Goal: Task Accomplishment & Management: Complete application form

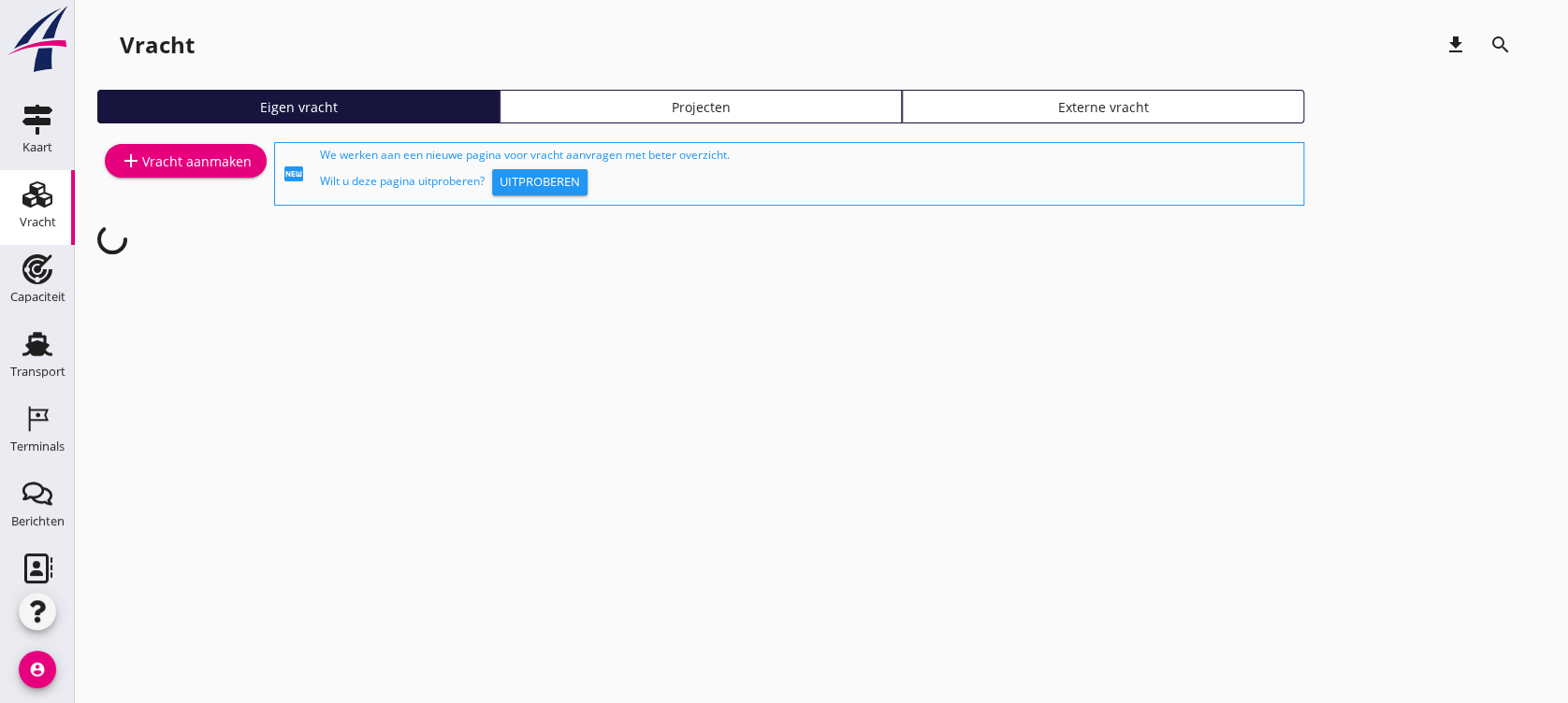
drag, startPoint x: 705, startPoint y: 127, endPoint x: 716, endPoint y: 113, distance: 17.8
click at [716, 113] on div "Projecten" at bounding box center [700, 107] width 386 height 20
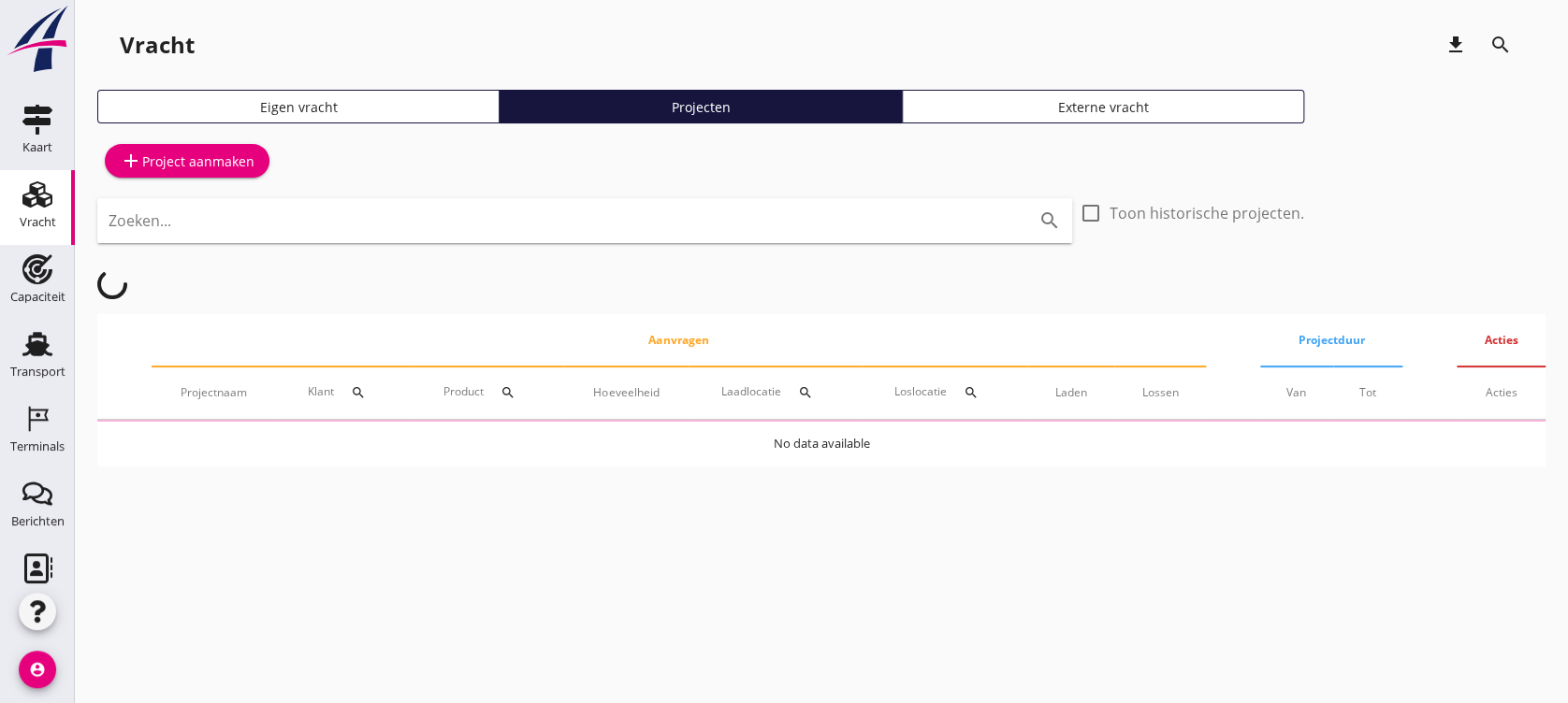
click at [702, 217] on input "Zoeken..." at bounding box center [558, 221] width 901 height 30
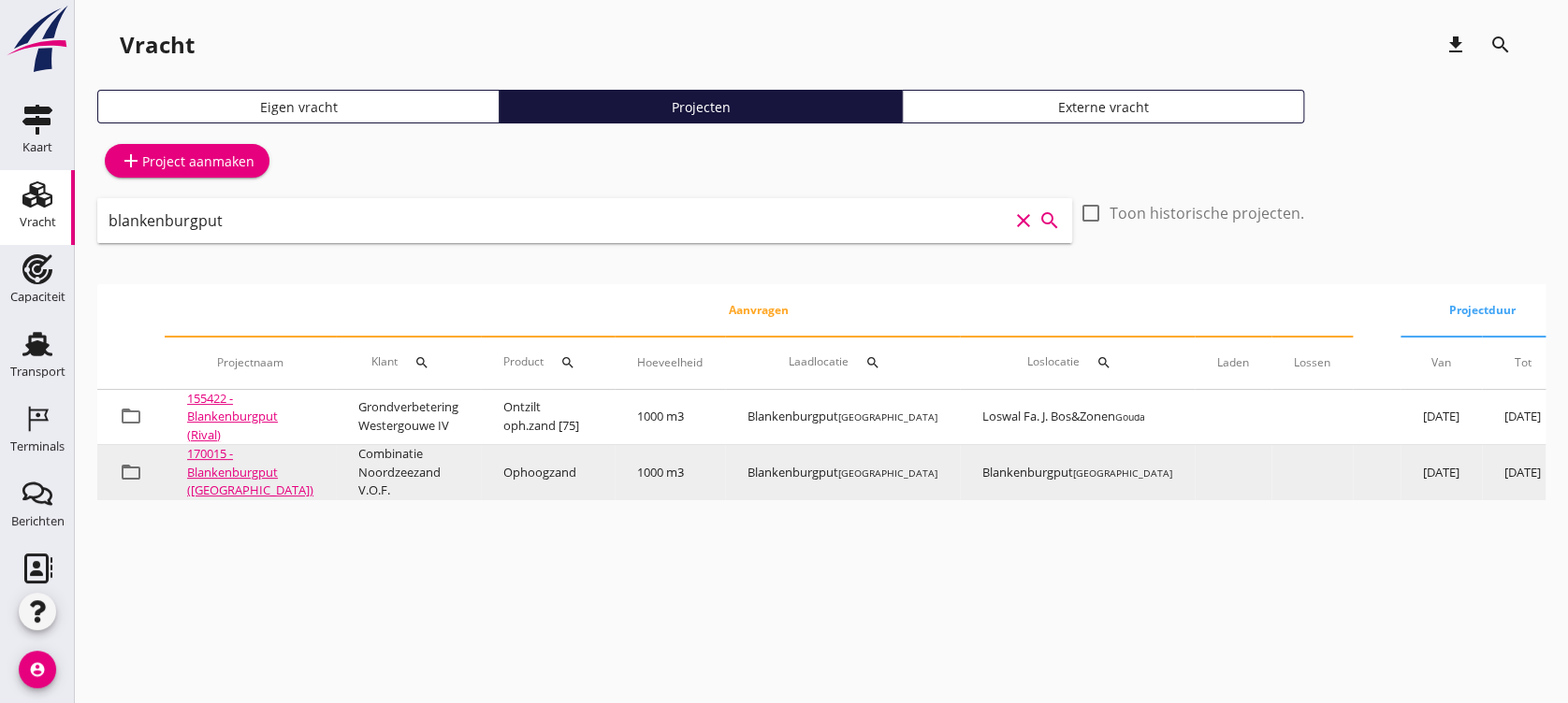
type input "blankenburgput"
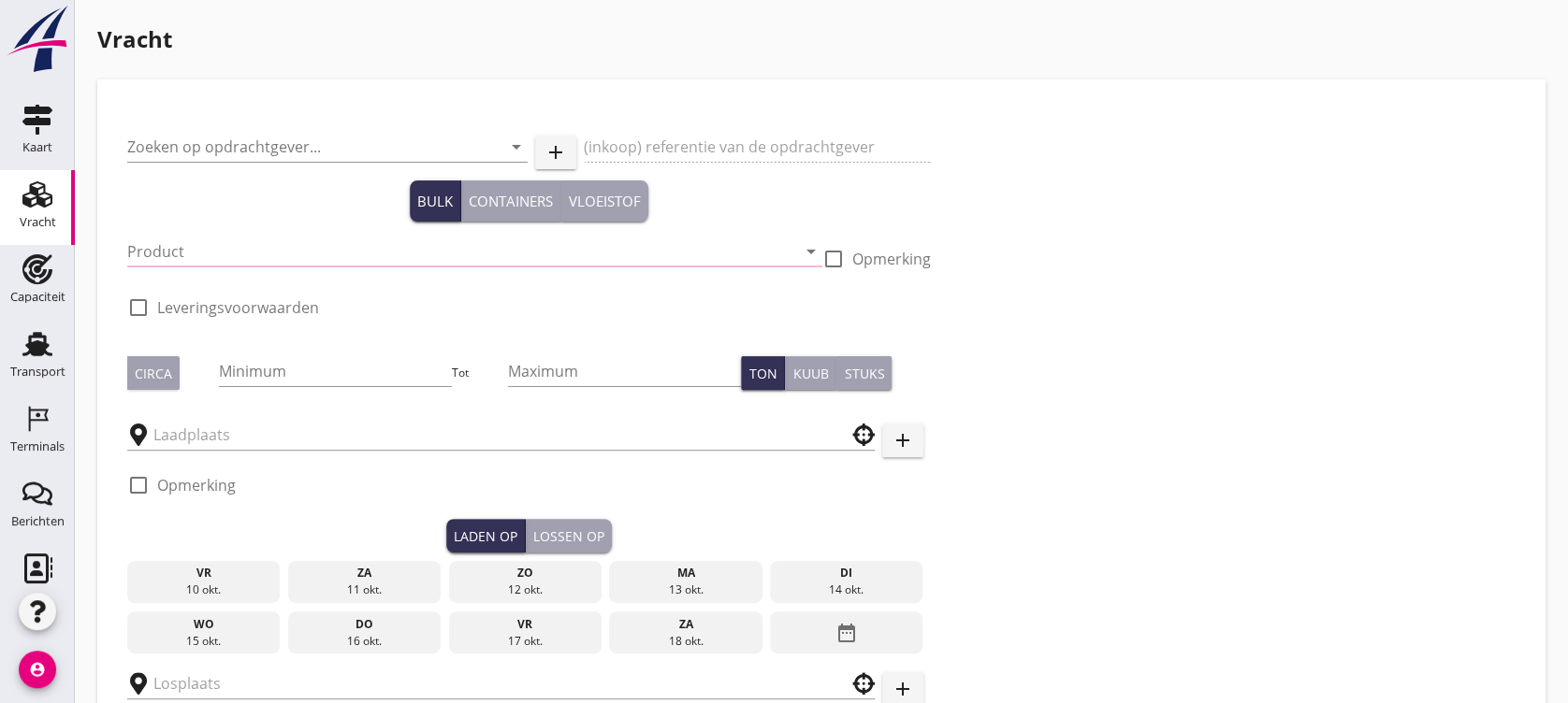
type input "Combinatie Noordzeezand V.O.F."
type input "Ophoogzand (6120)"
type input "1000"
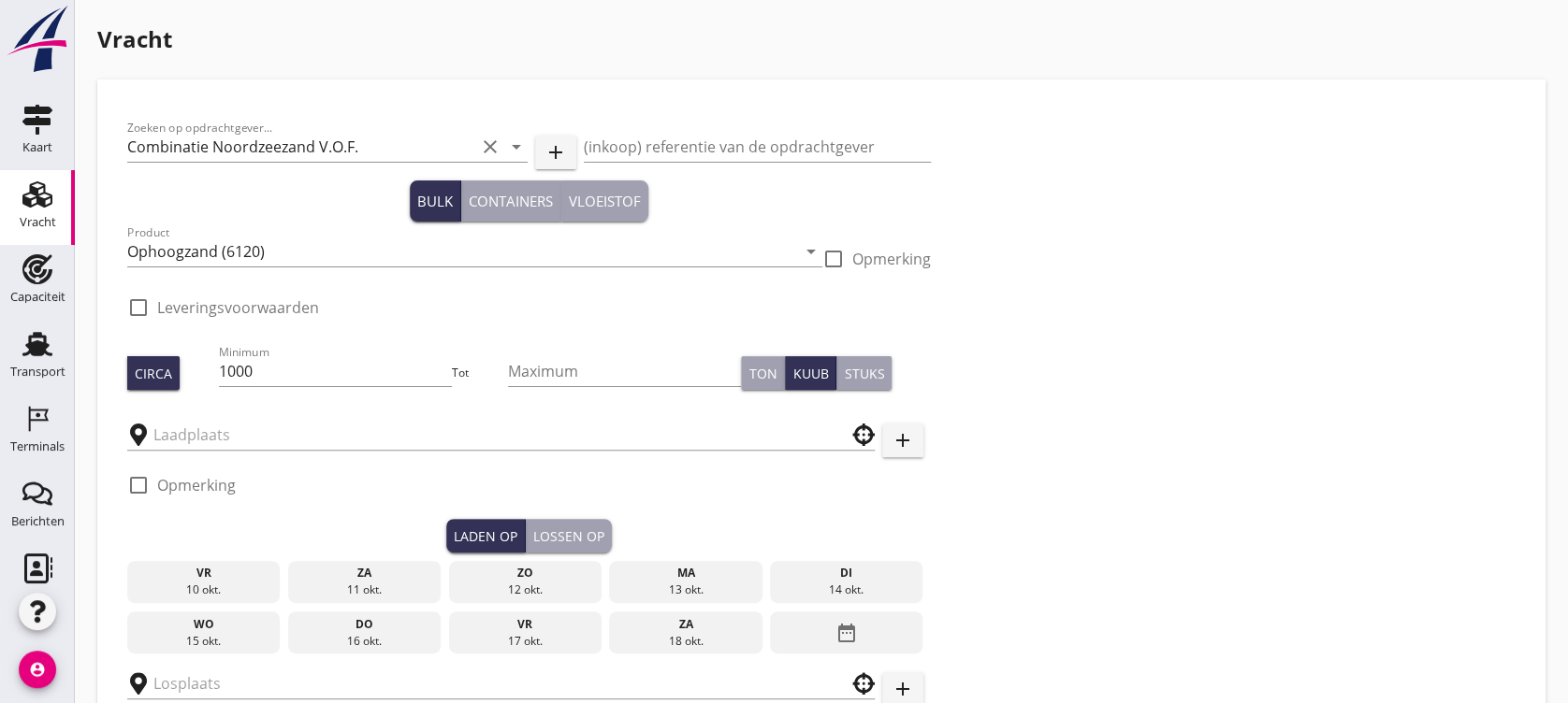
type input "Blankenburgput"
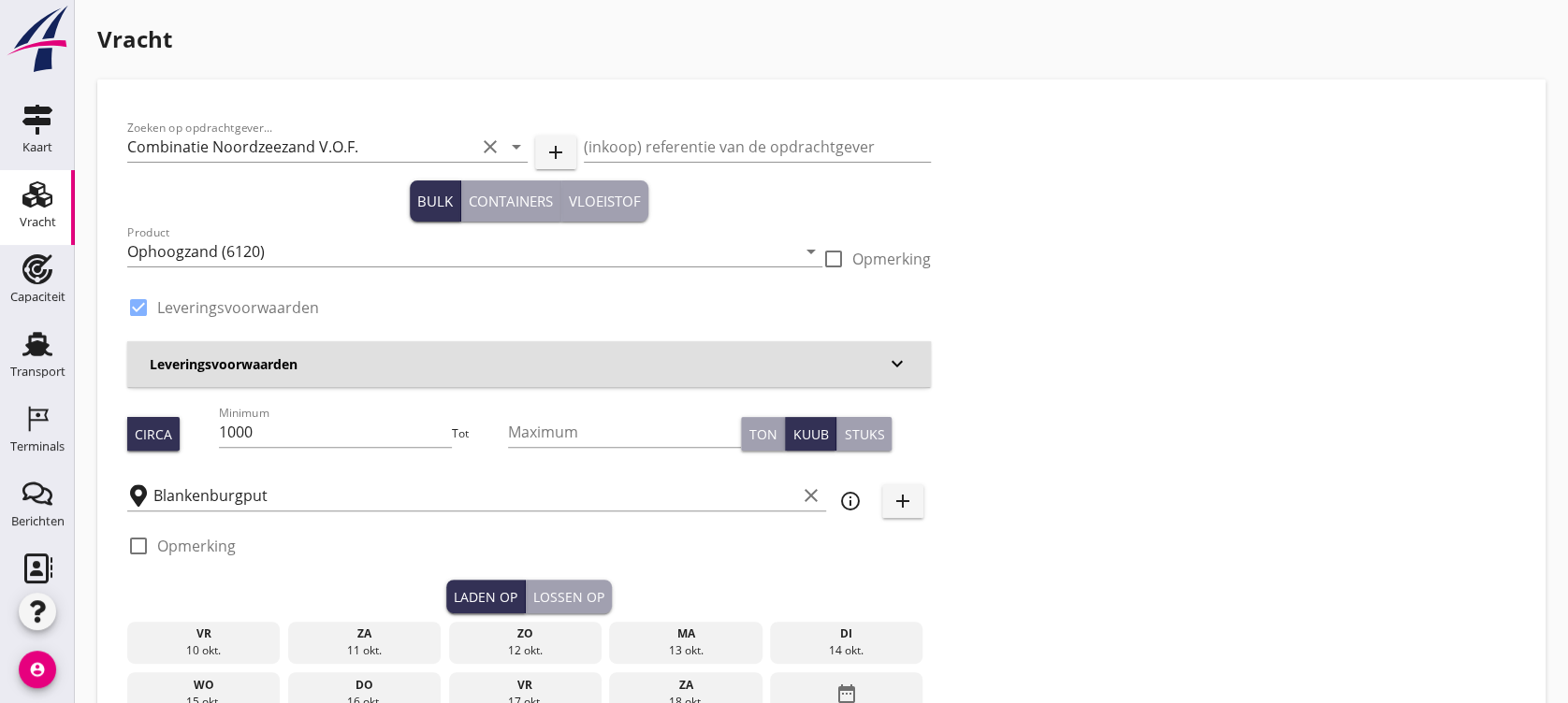
checkbox input "true"
type input "Blankenburgput"
checkbox input "true"
type input "1.15"
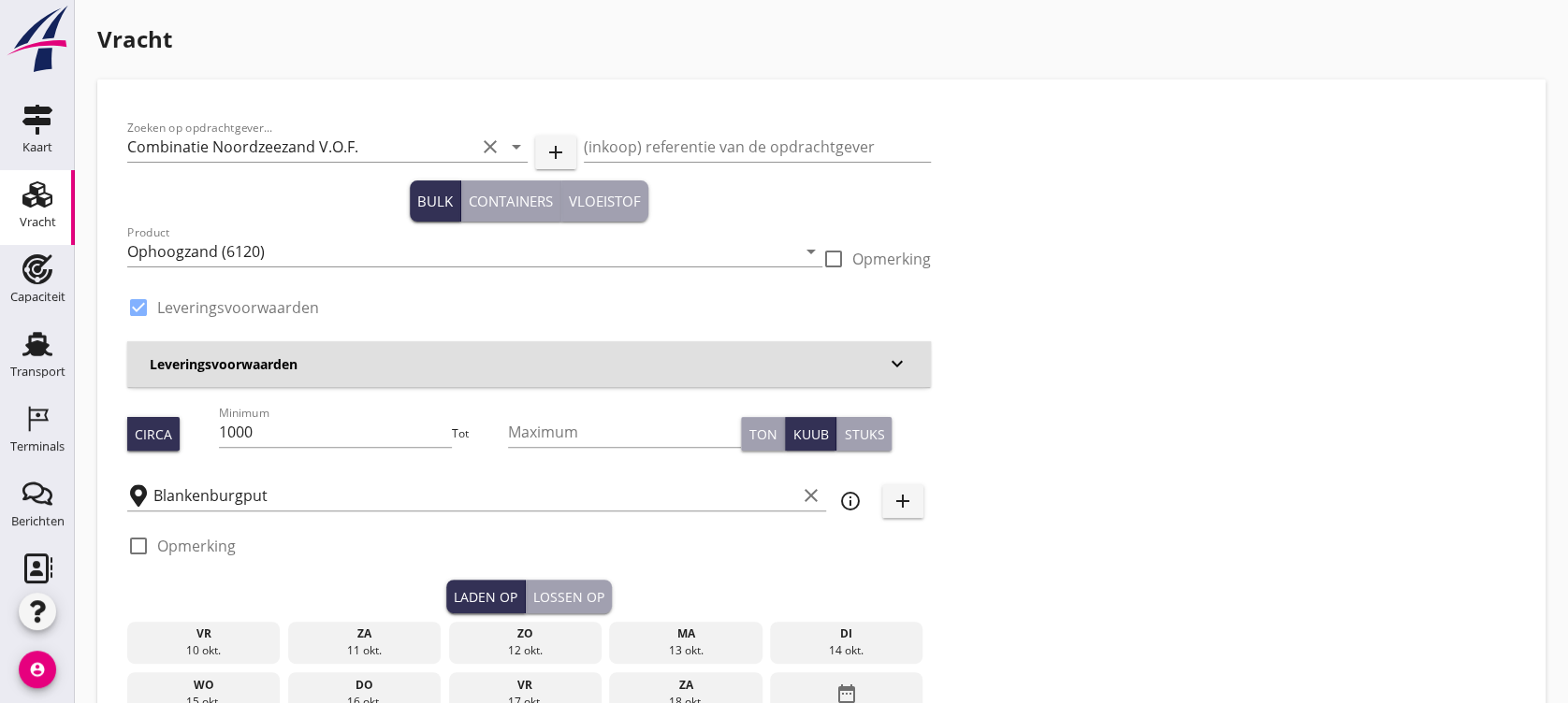
radio input "false"
type input "1.15"
radio input "false"
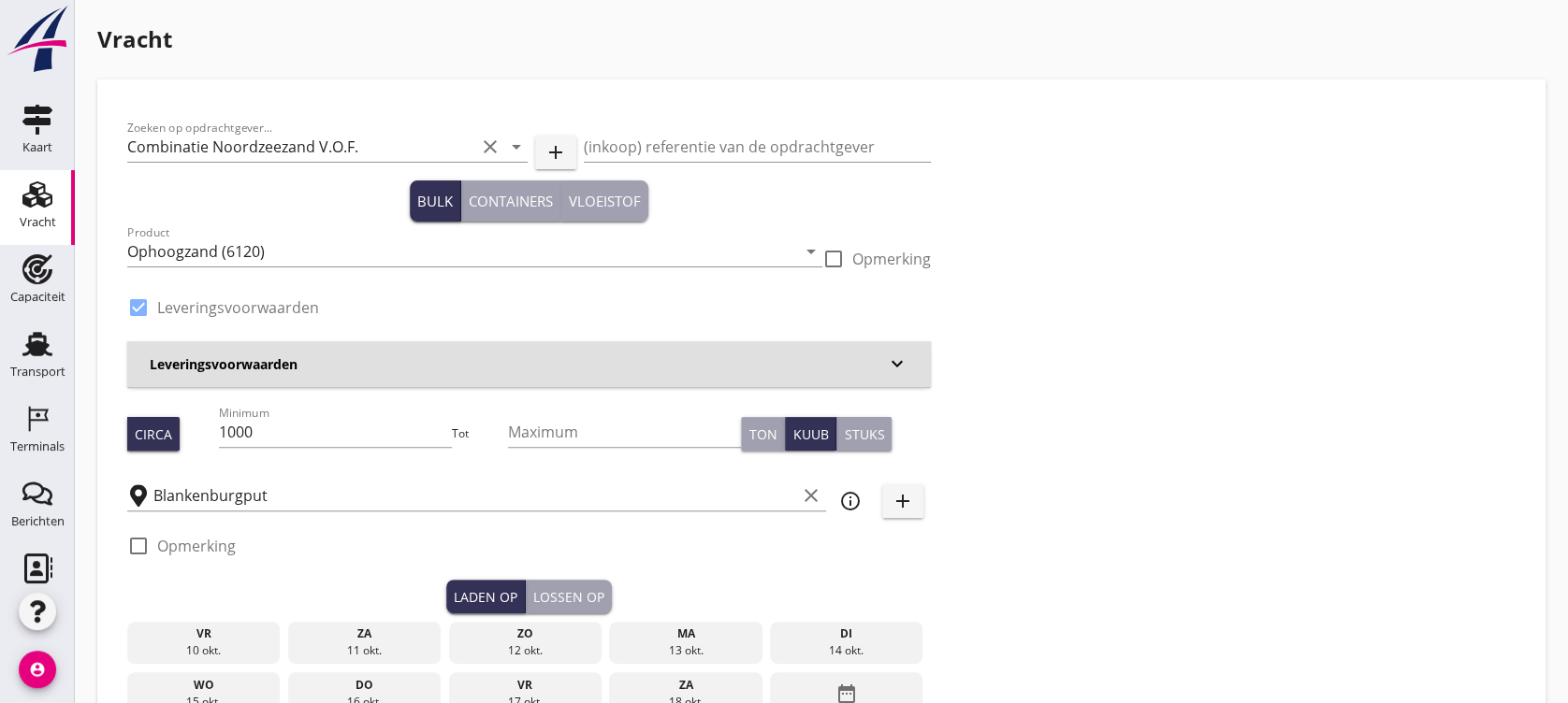
click at [681, 644] on div "13 okt." at bounding box center [685, 650] width 144 height 17
click at [581, 610] on button "Lossen op" at bounding box center [568, 597] width 86 height 34
click at [657, 635] on div "ma" at bounding box center [685, 634] width 144 height 17
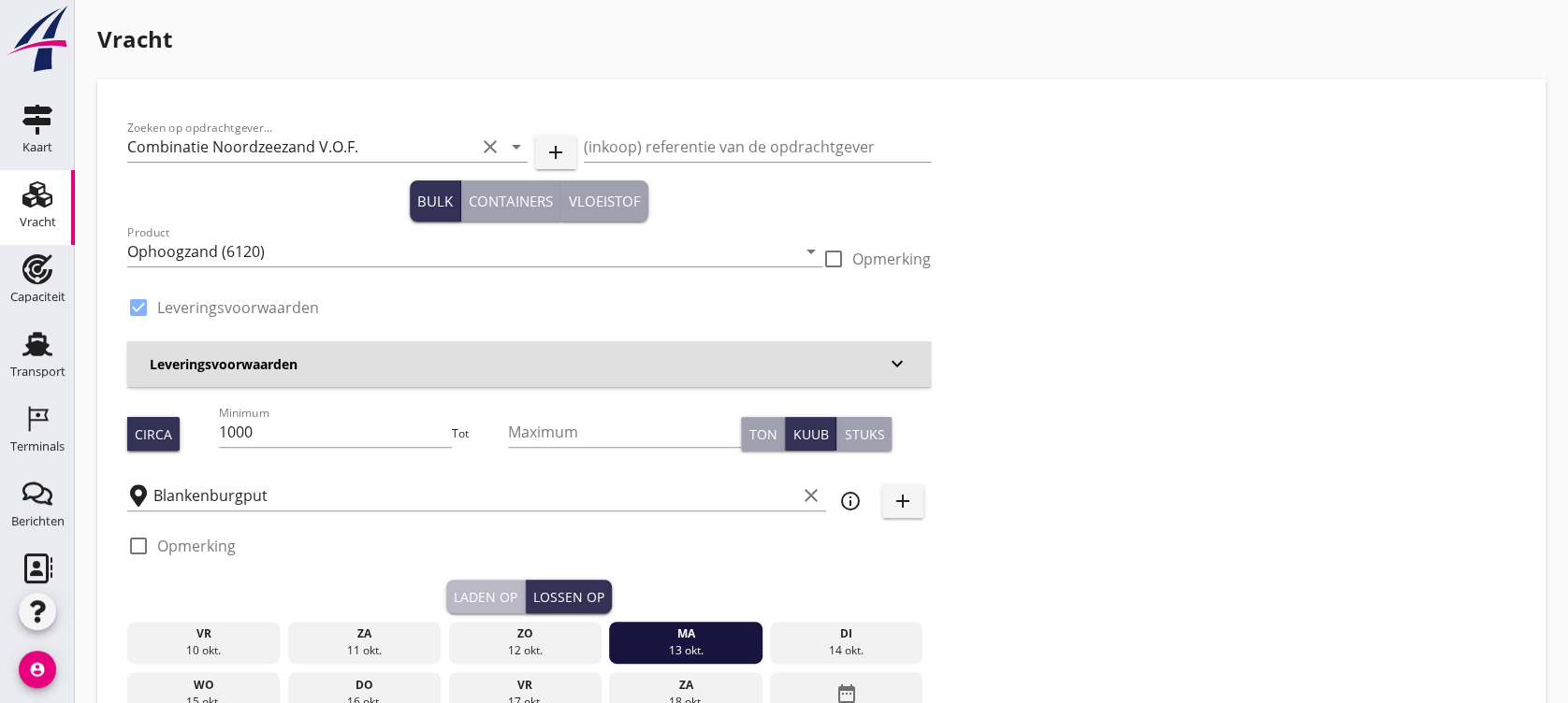
click at [500, 604] on div "Laden op" at bounding box center [486, 597] width 63 height 20
click at [586, 595] on div "Lossen op" at bounding box center [569, 597] width 71 height 20
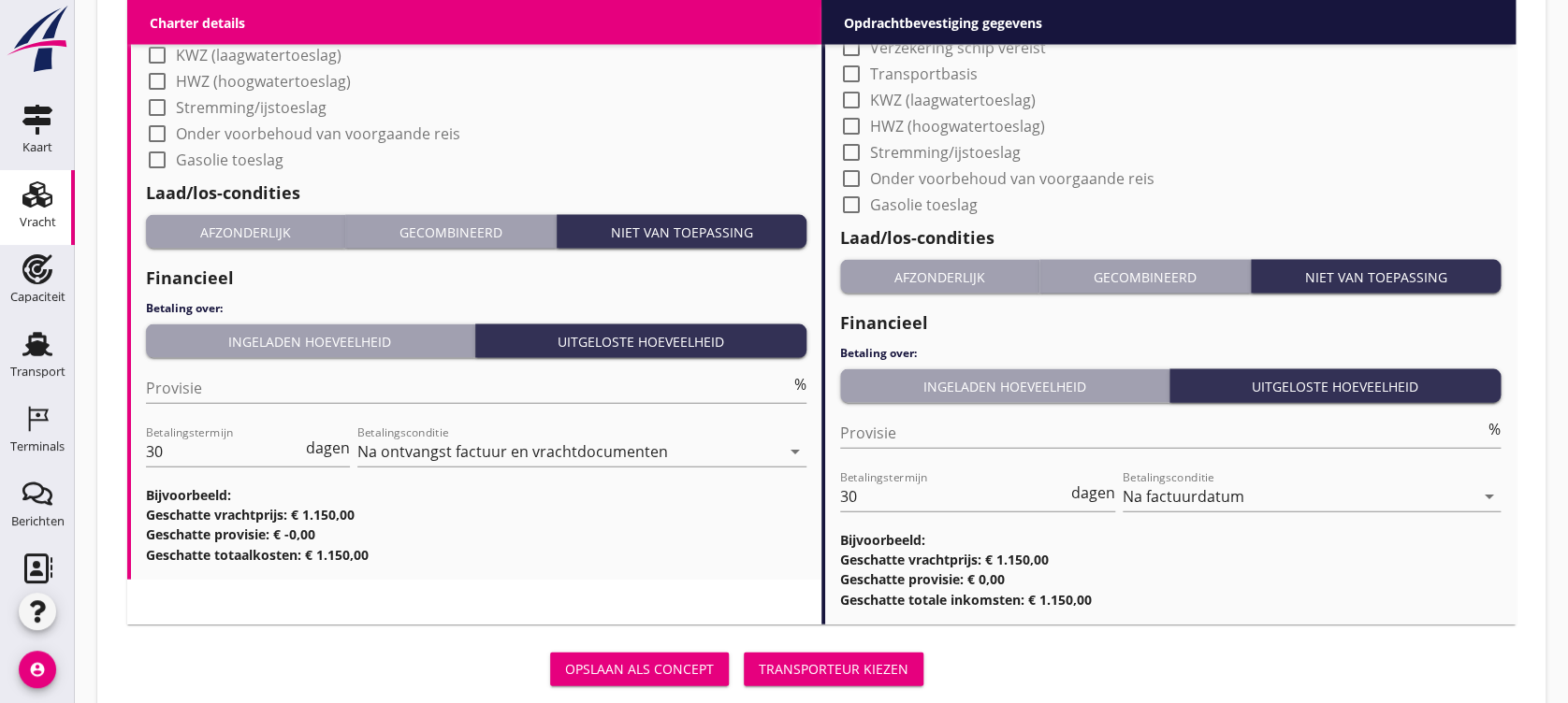
scroll to position [1855, 0]
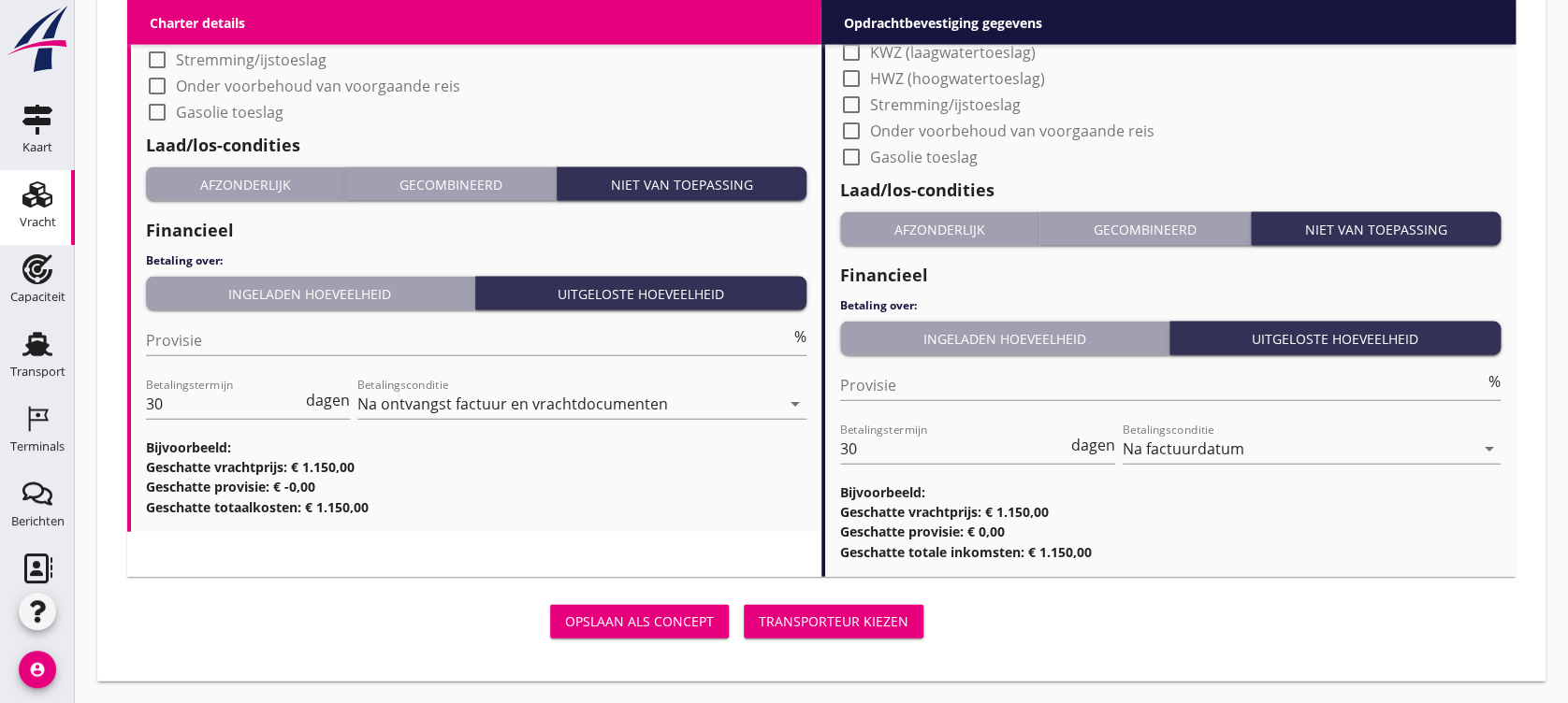
click at [754, 600] on div "Opslaan als concept Transporteur kiezen" at bounding box center [529, 622] width 803 height 45
click at [762, 606] on button "Transporteur kiezen" at bounding box center [833, 622] width 180 height 34
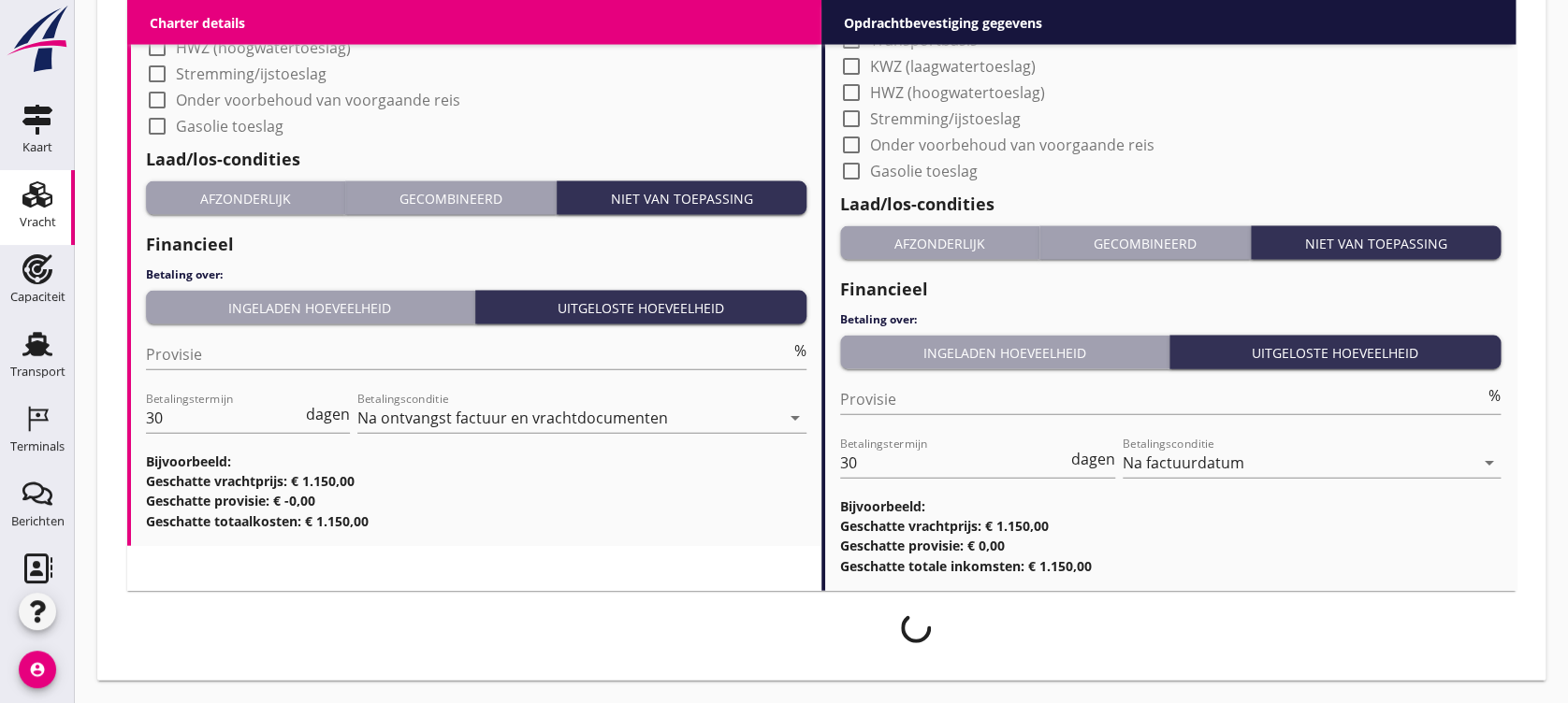
scroll to position [1840, 0]
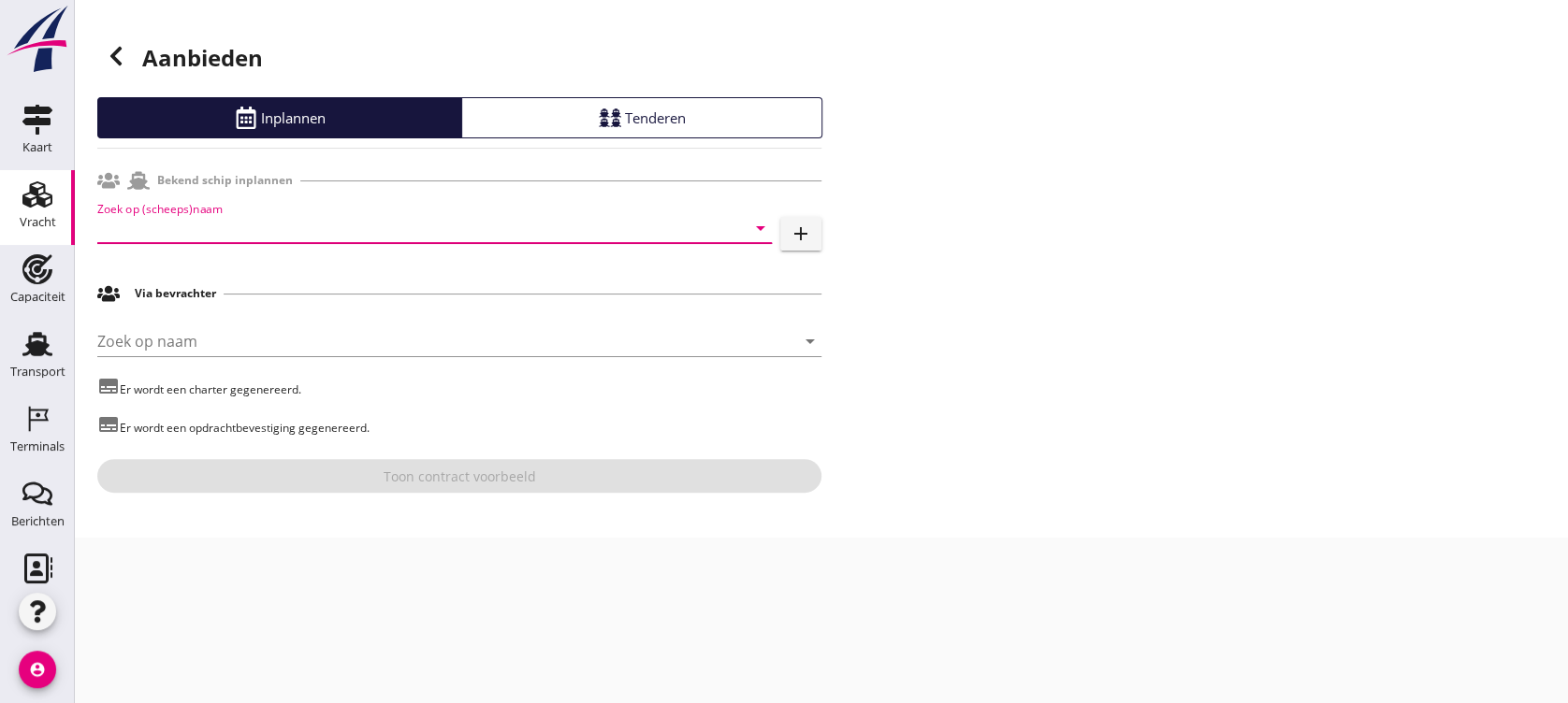
click at [405, 224] on input "Zoek op (scheeps)naam" at bounding box center [408, 228] width 622 height 30
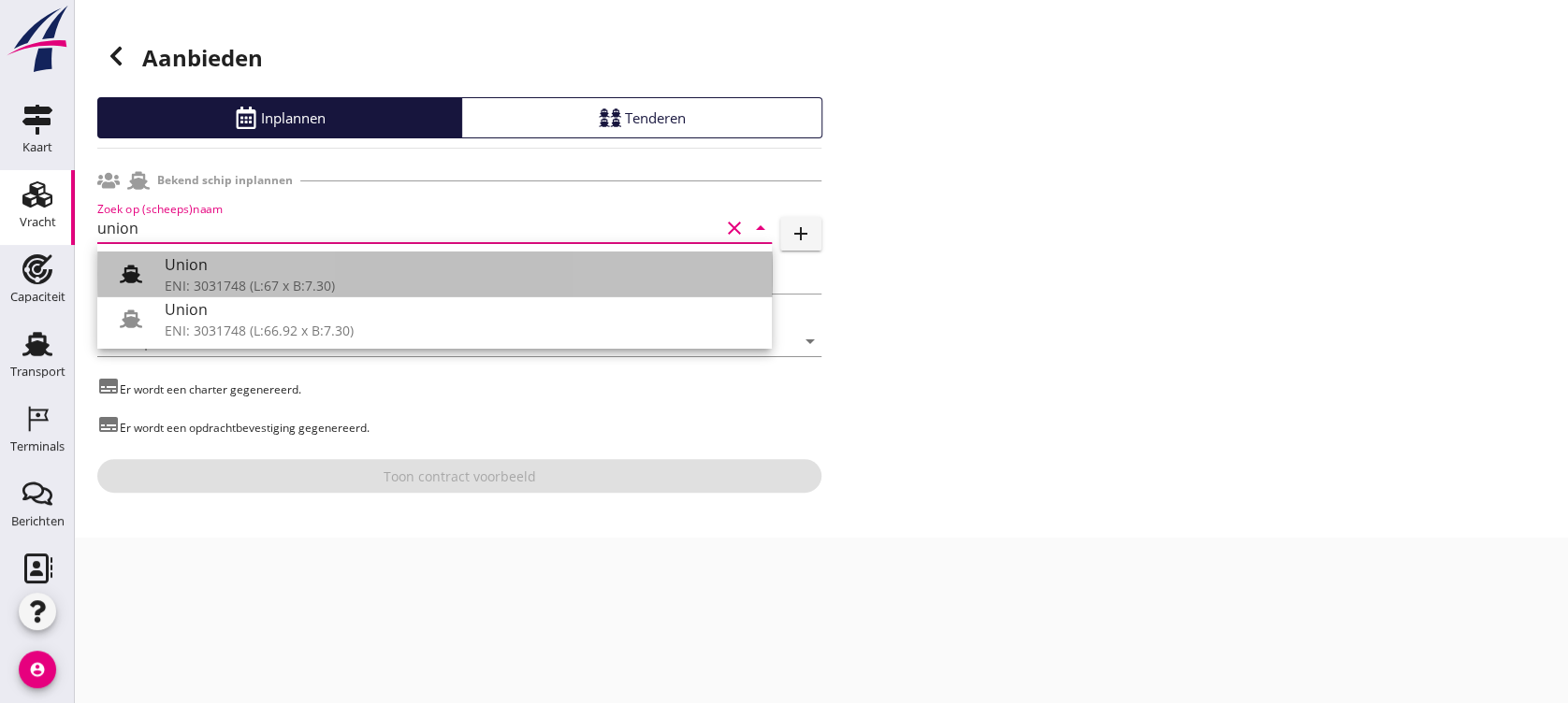
click at [292, 271] on div "Union" at bounding box center [460, 265] width 592 height 23
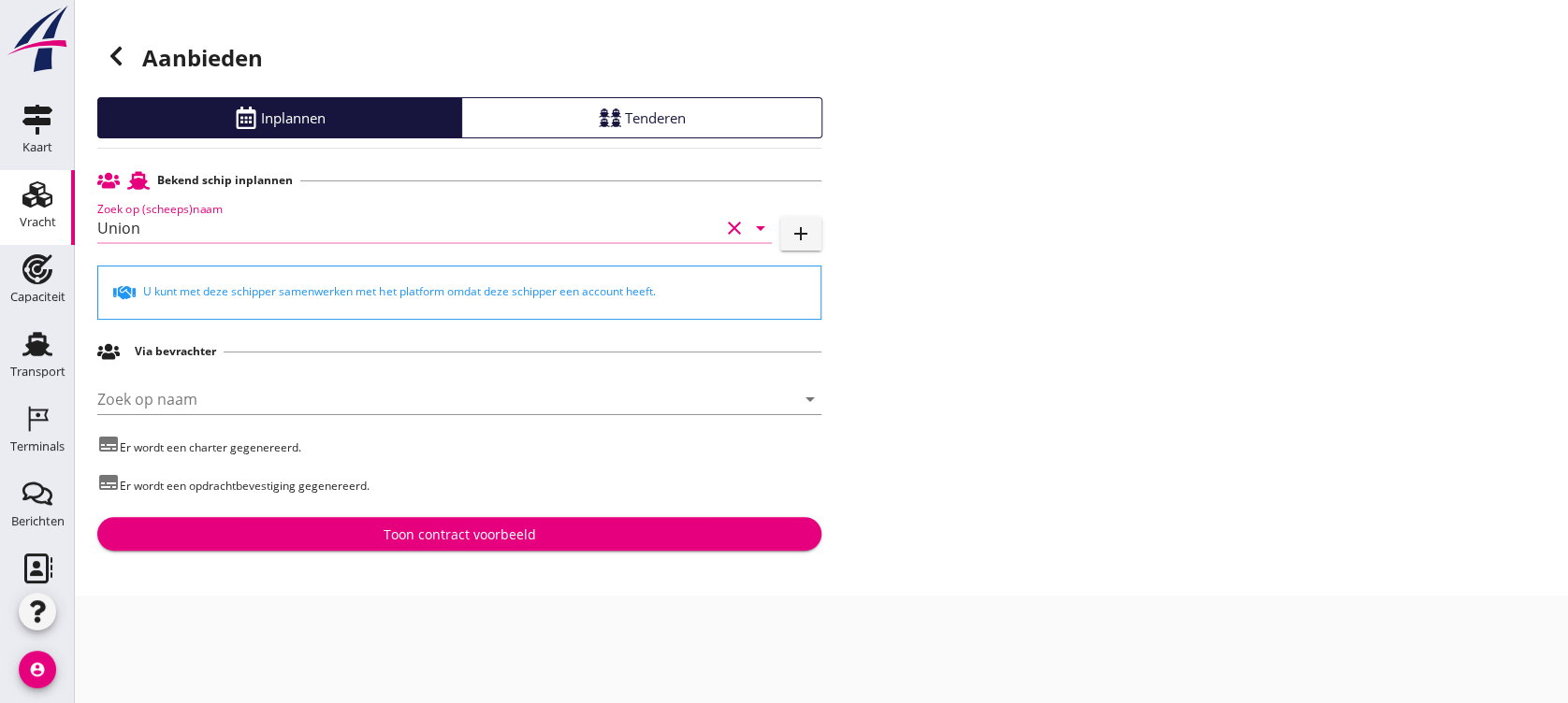
type input "Union"
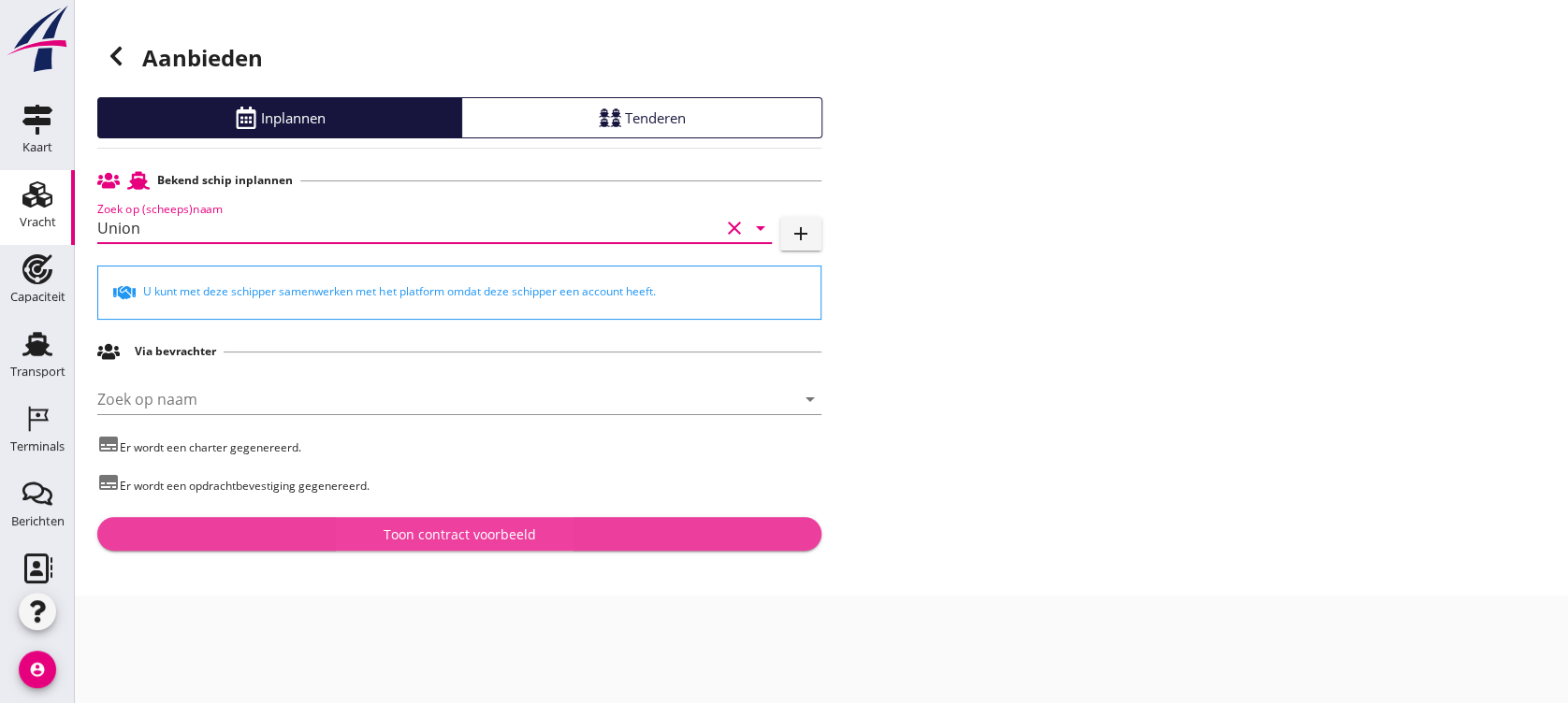
click at [410, 533] on div "Toon contract voorbeeld" at bounding box center [460, 534] width 153 height 20
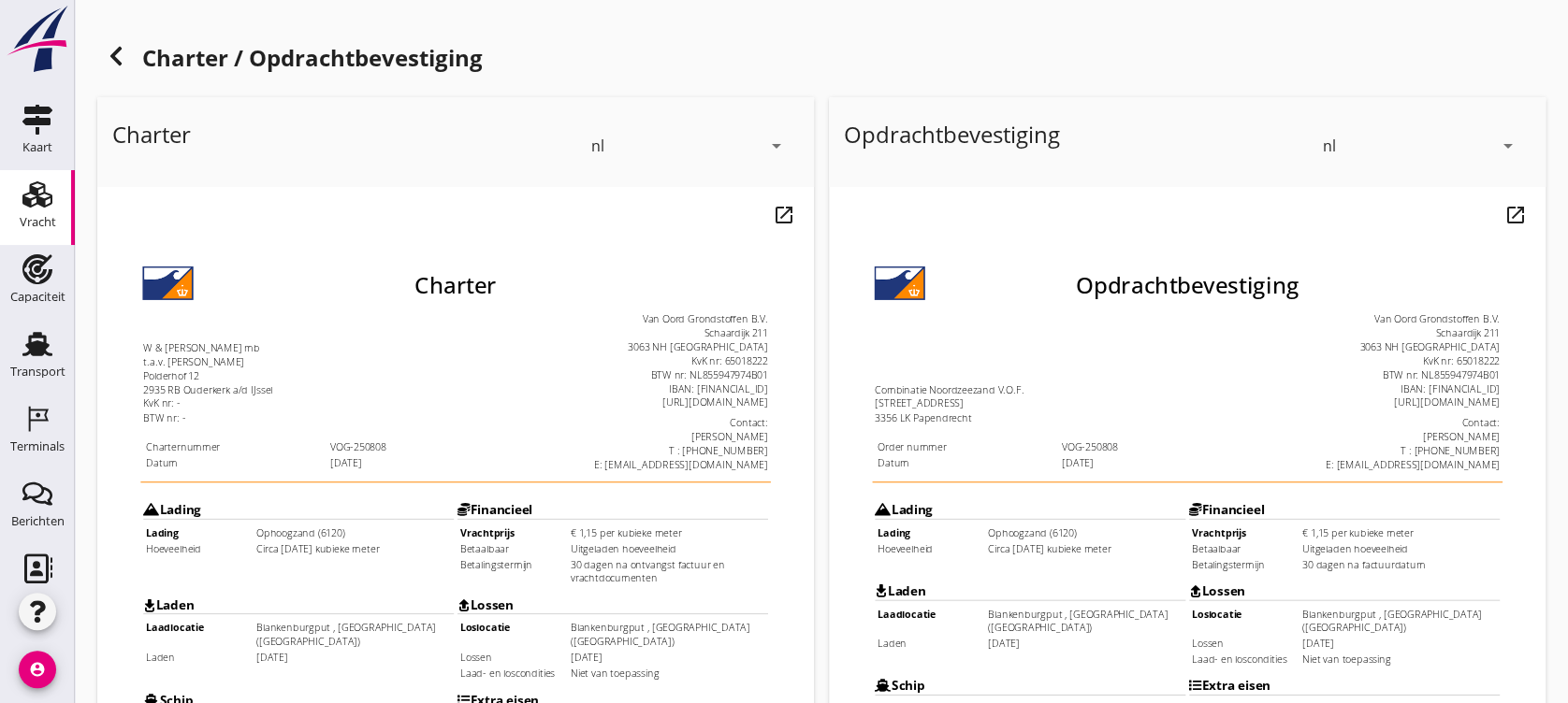
scroll to position [644, 0]
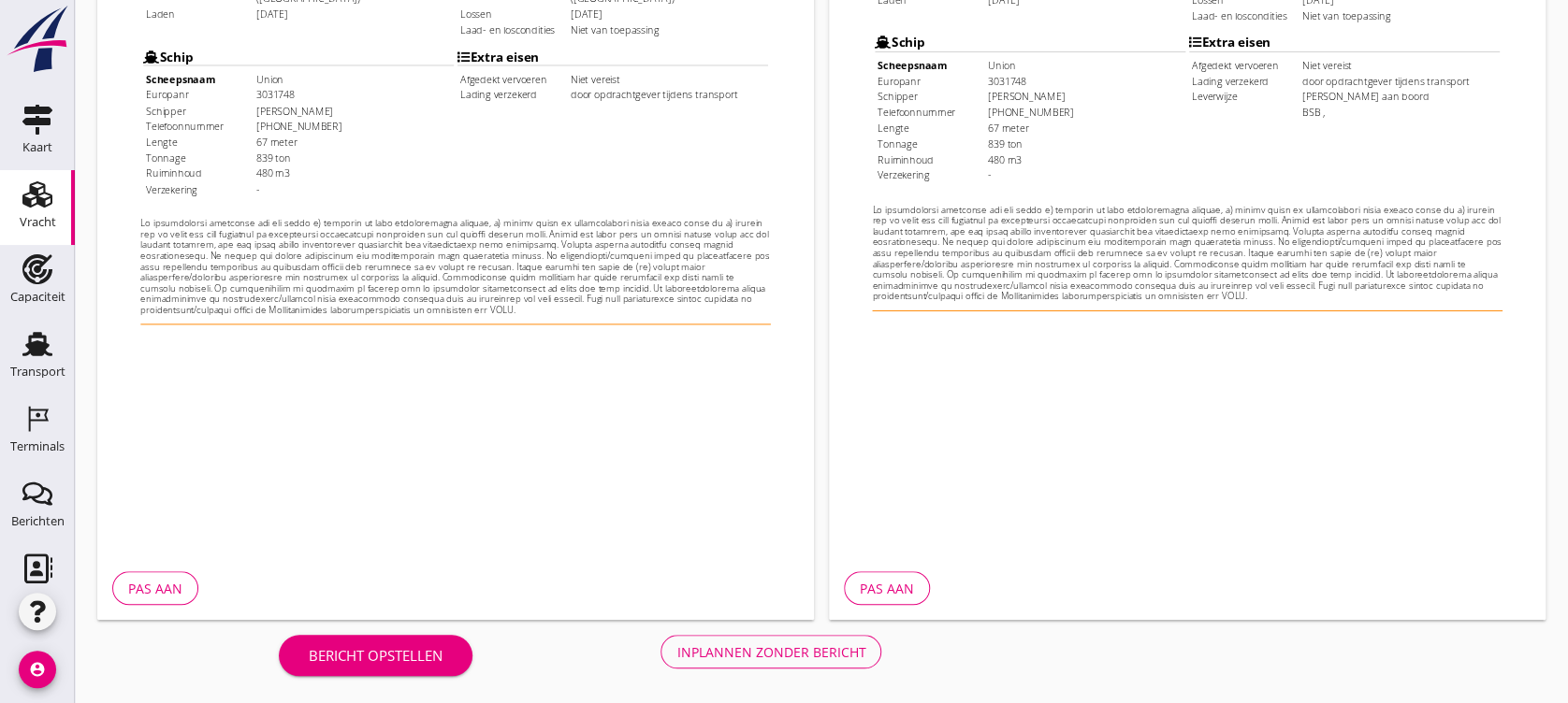
click at [760, 646] on div "Inplannen zonder bericht" at bounding box center [771, 652] width 189 height 20
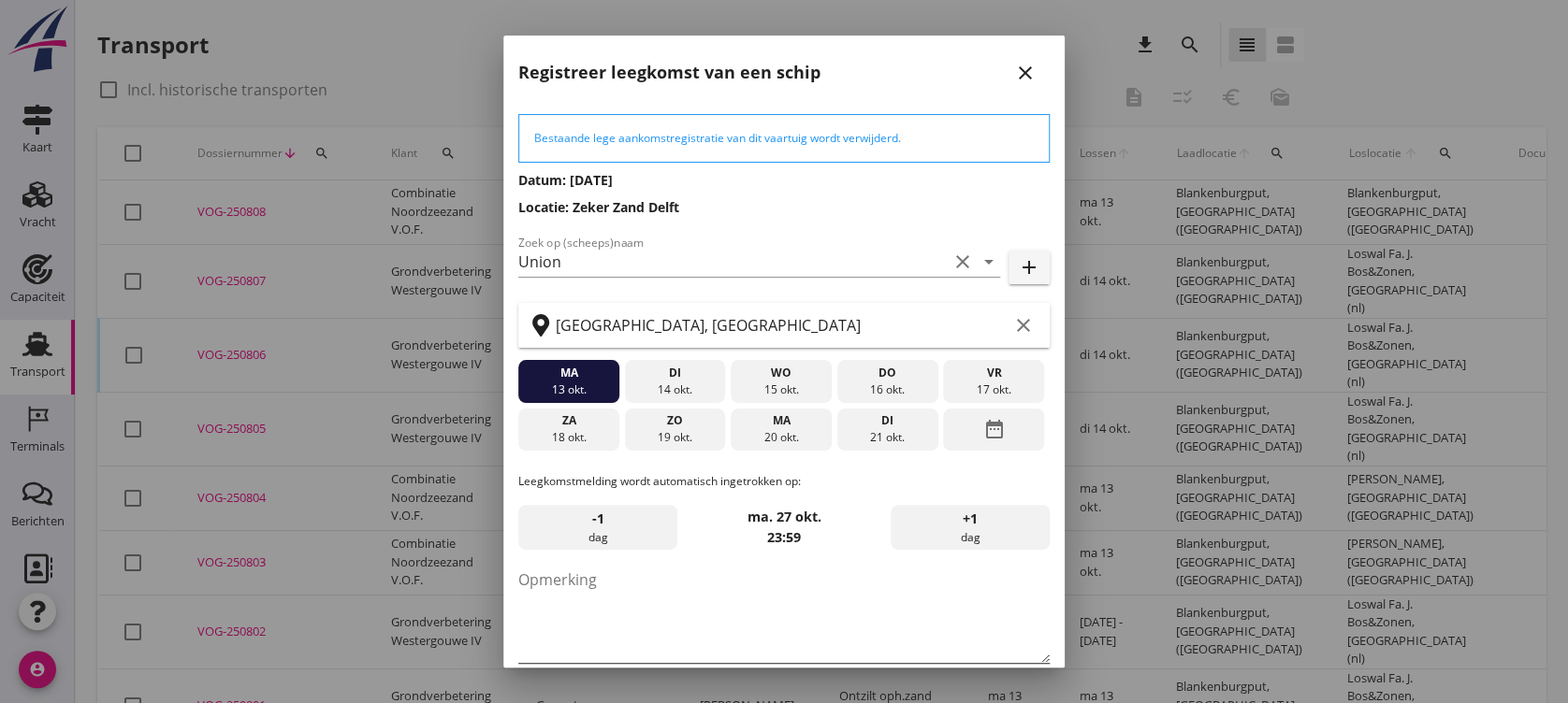
scroll to position [91, 0]
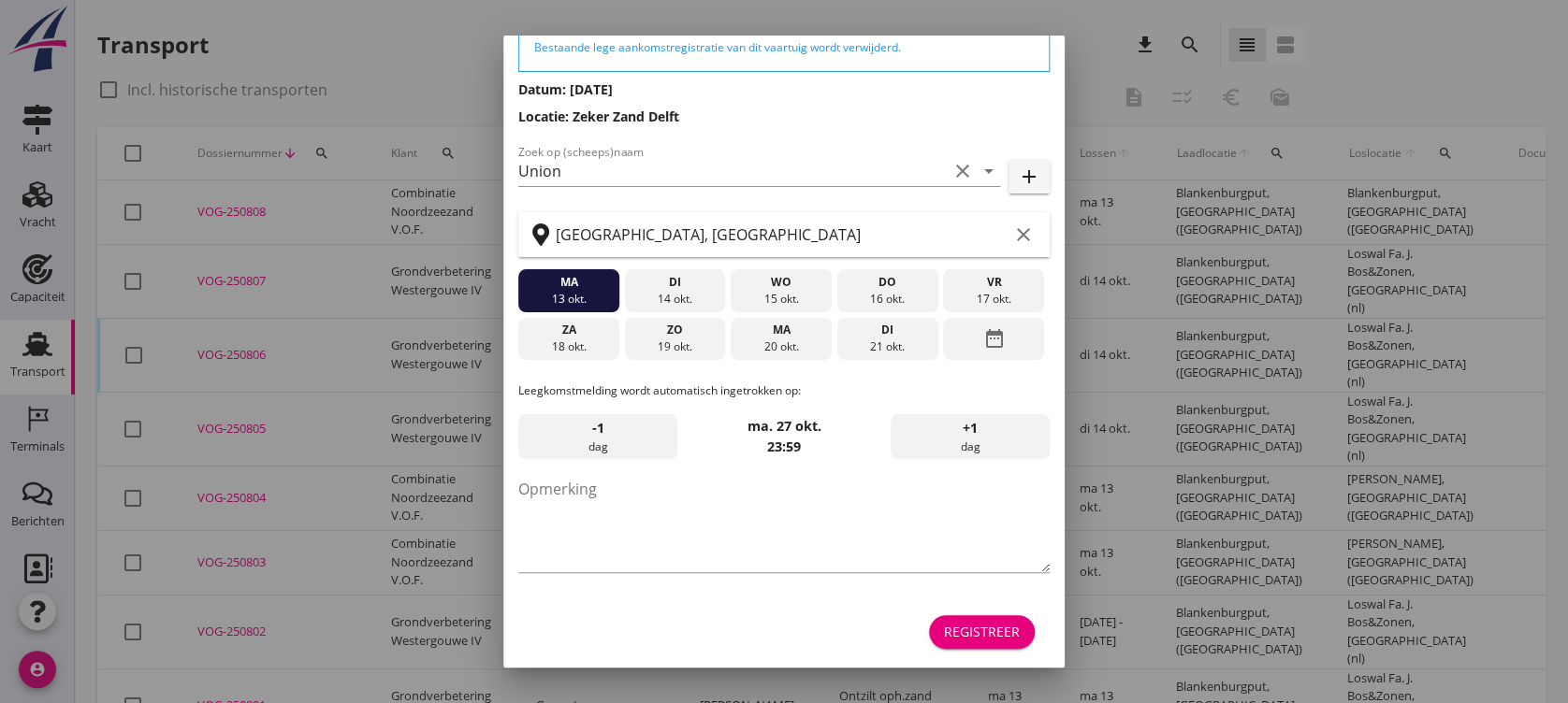
click at [944, 631] on div "Registreer" at bounding box center [982, 632] width 75 height 20
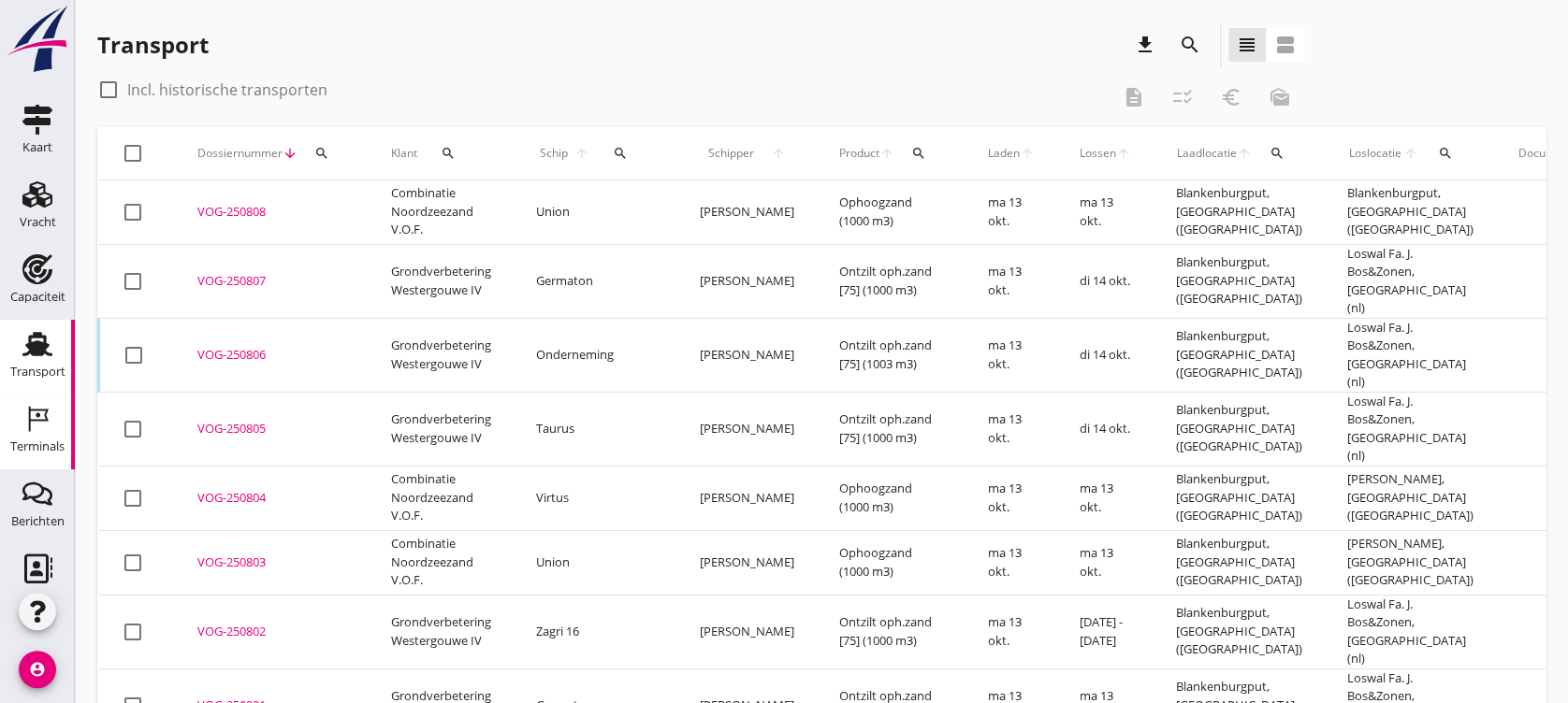
click at [42, 428] on icon "Terminals" at bounding box center [38, 419] width 30 height 30
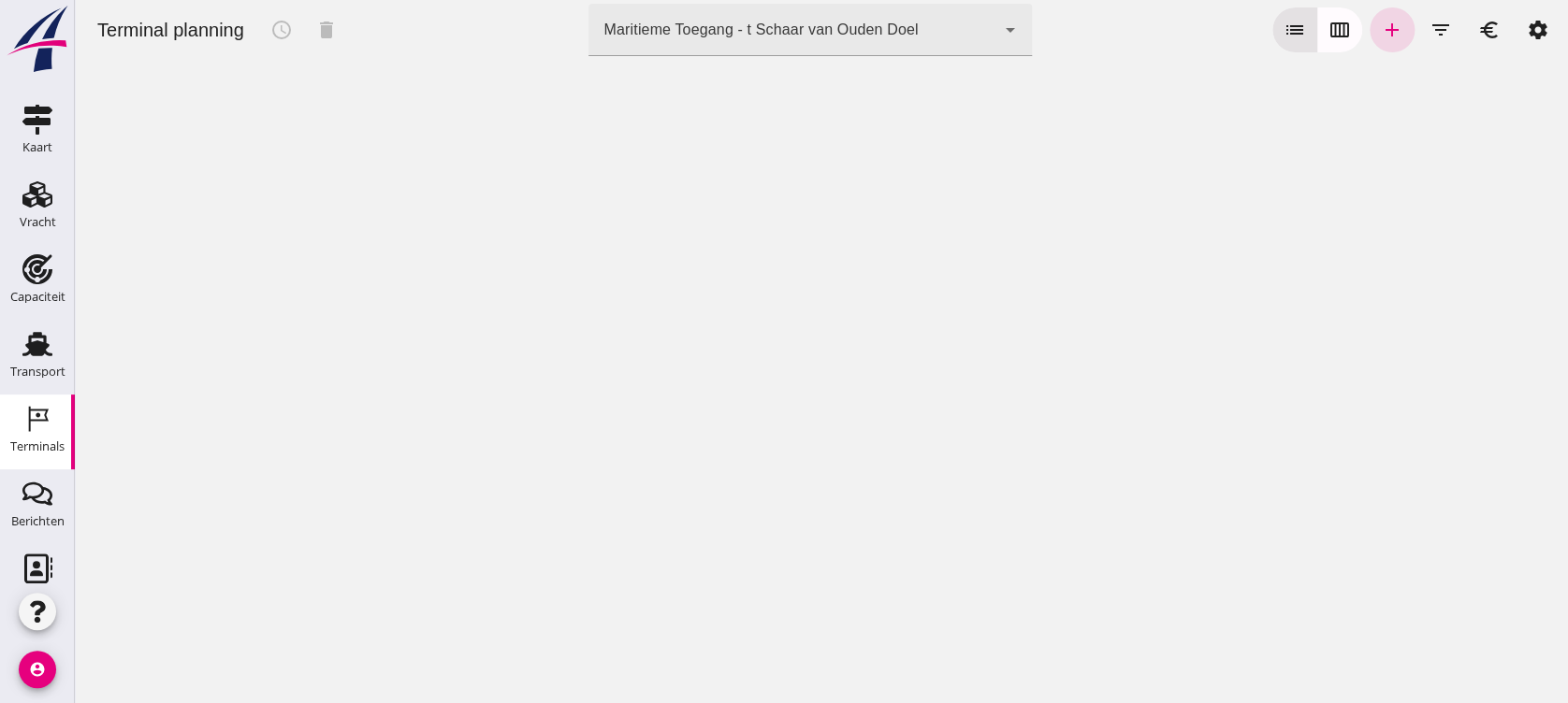
click at [707, 37] on div "Maritieme Toegang - t Schaar van Ouden Doel" at bounding box center [761, 30] width 314 height 23
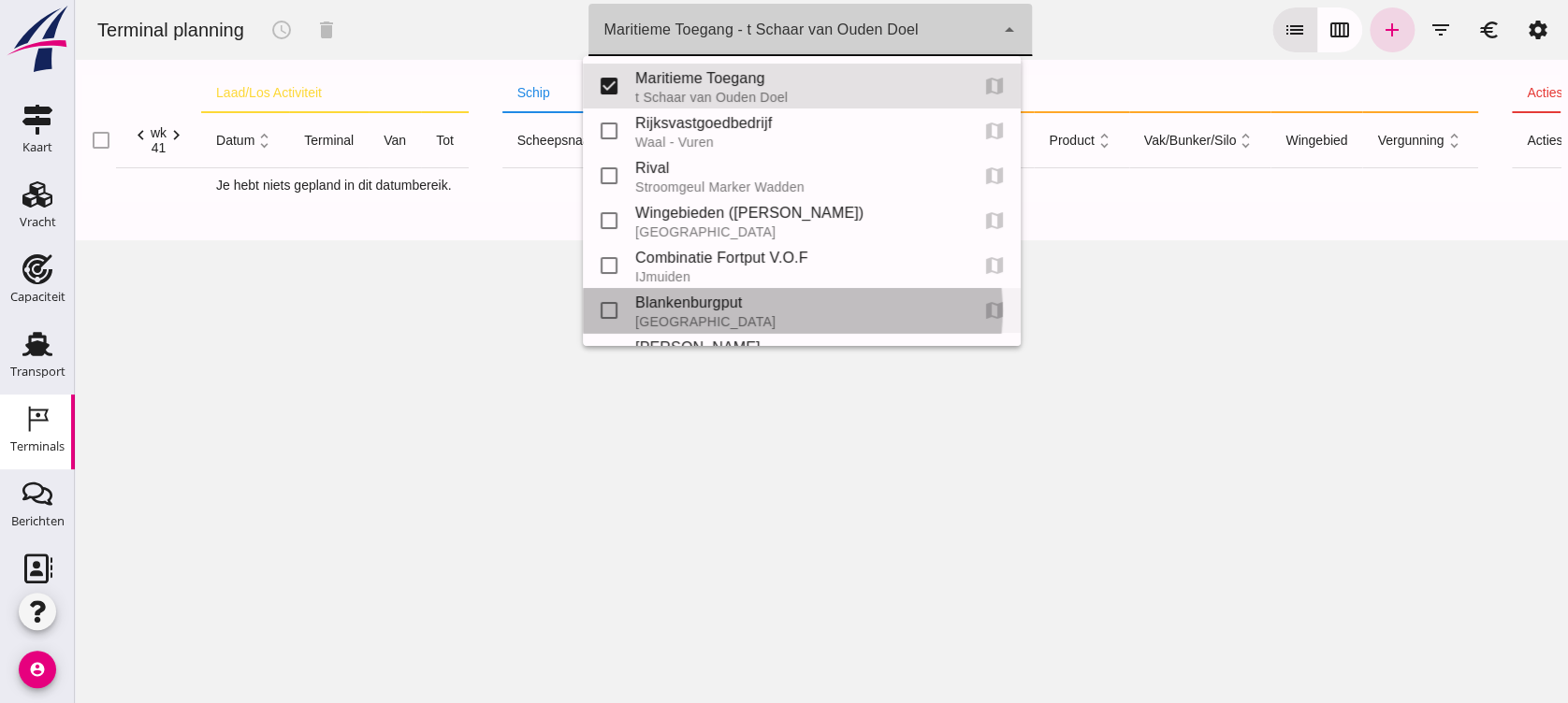
click at [683, 312] on div "Blankenburgput" at bounding box center [794, 302] width 318 height 23
type input "e6c78bfd-e3f1-4bb9-b01e-b37ce3668b52"
checkbox input "false"
checkbox input "true"
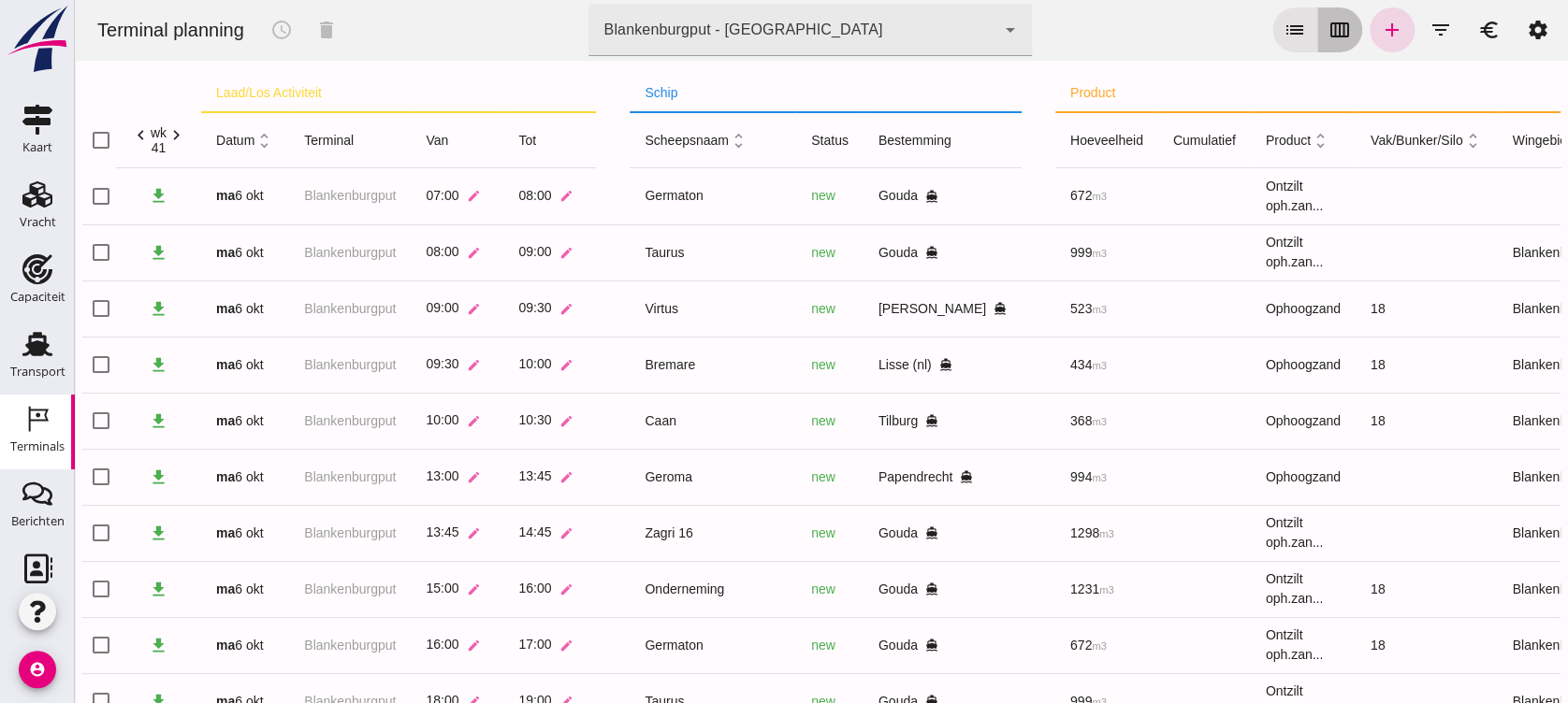
click at [1331, 23] on icon "calendar_view_week" at bounding box center [1340, 30] width 23 height 23
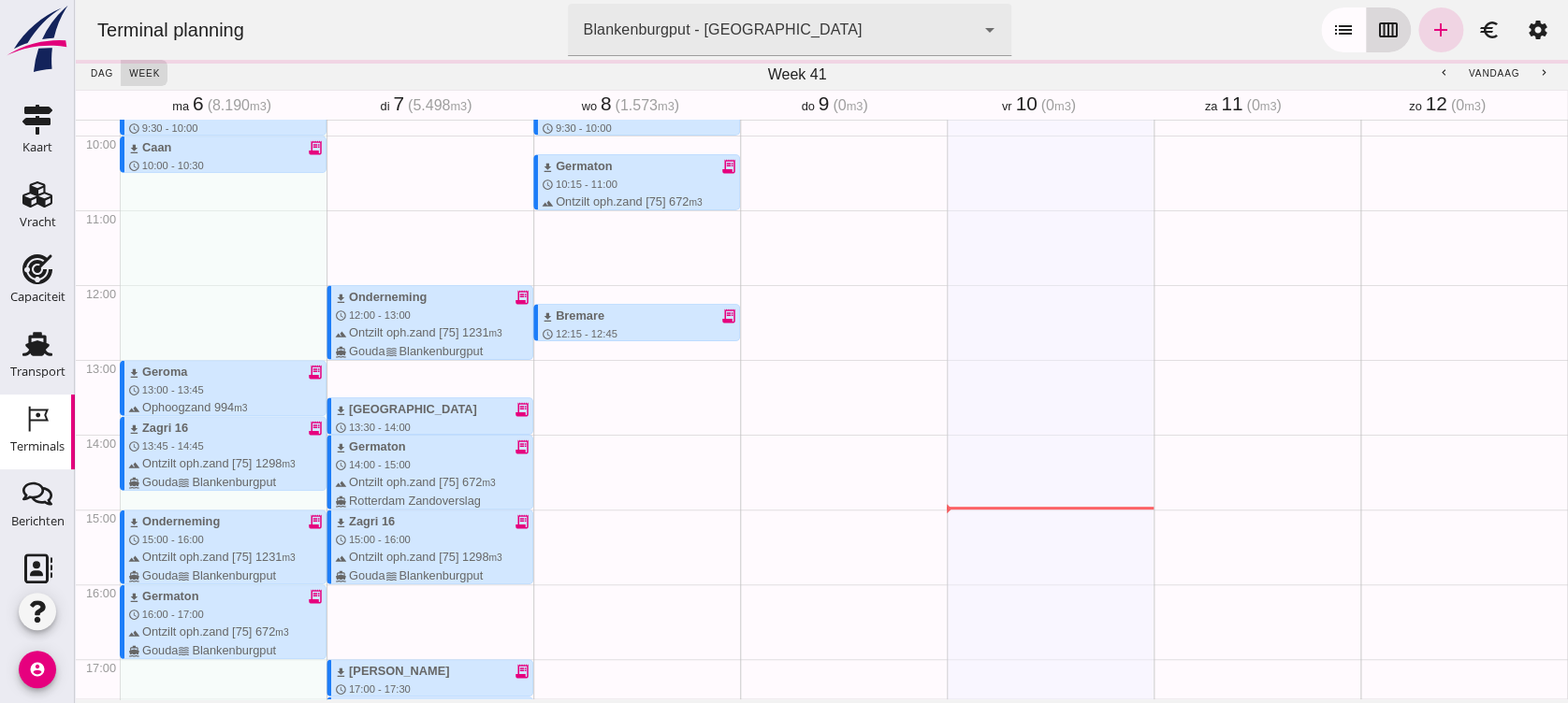
scroll to position [1048, 0]
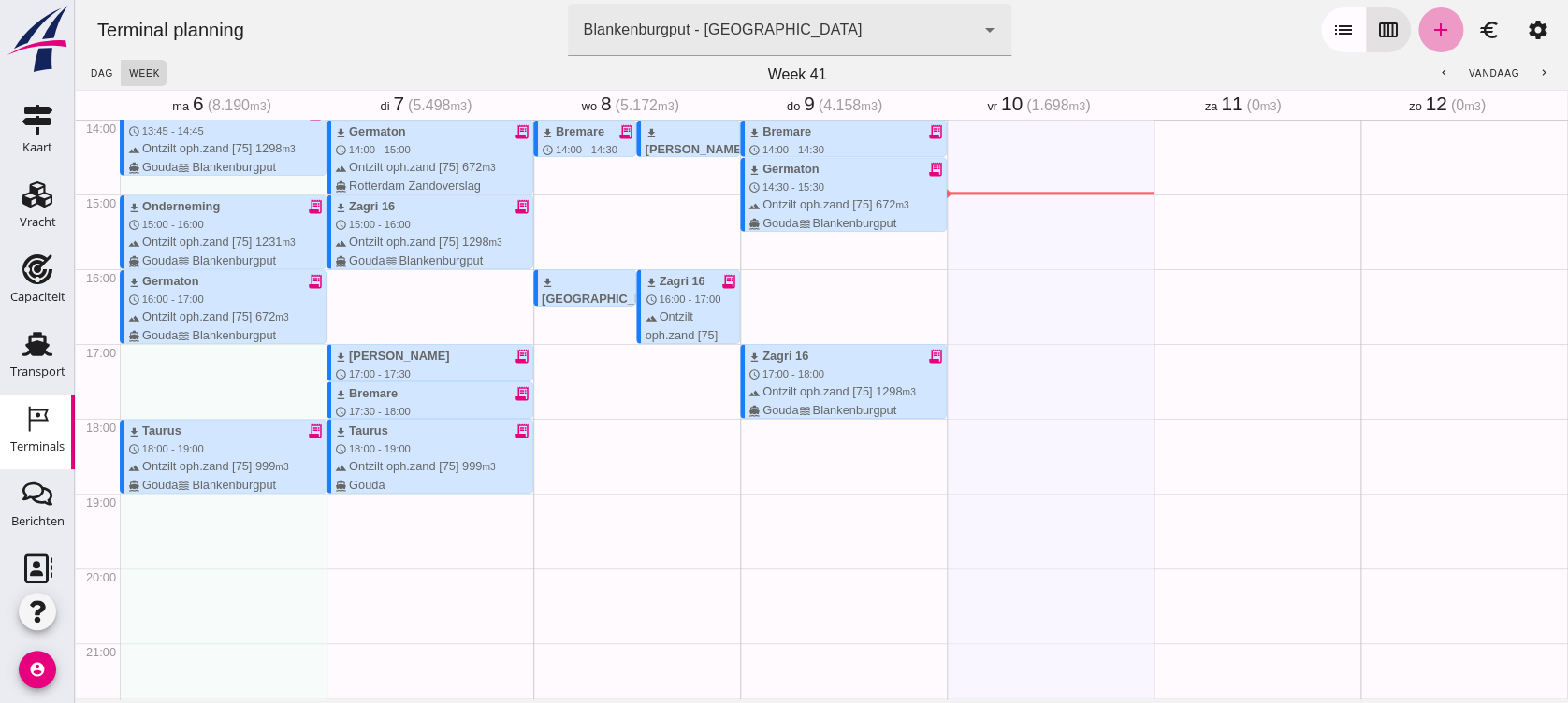
click at [1430, 30] on icon "add" at bounding box center [1441, 30] width 23 height 23
type input "Combinatie Noordzeezand V.O.F."
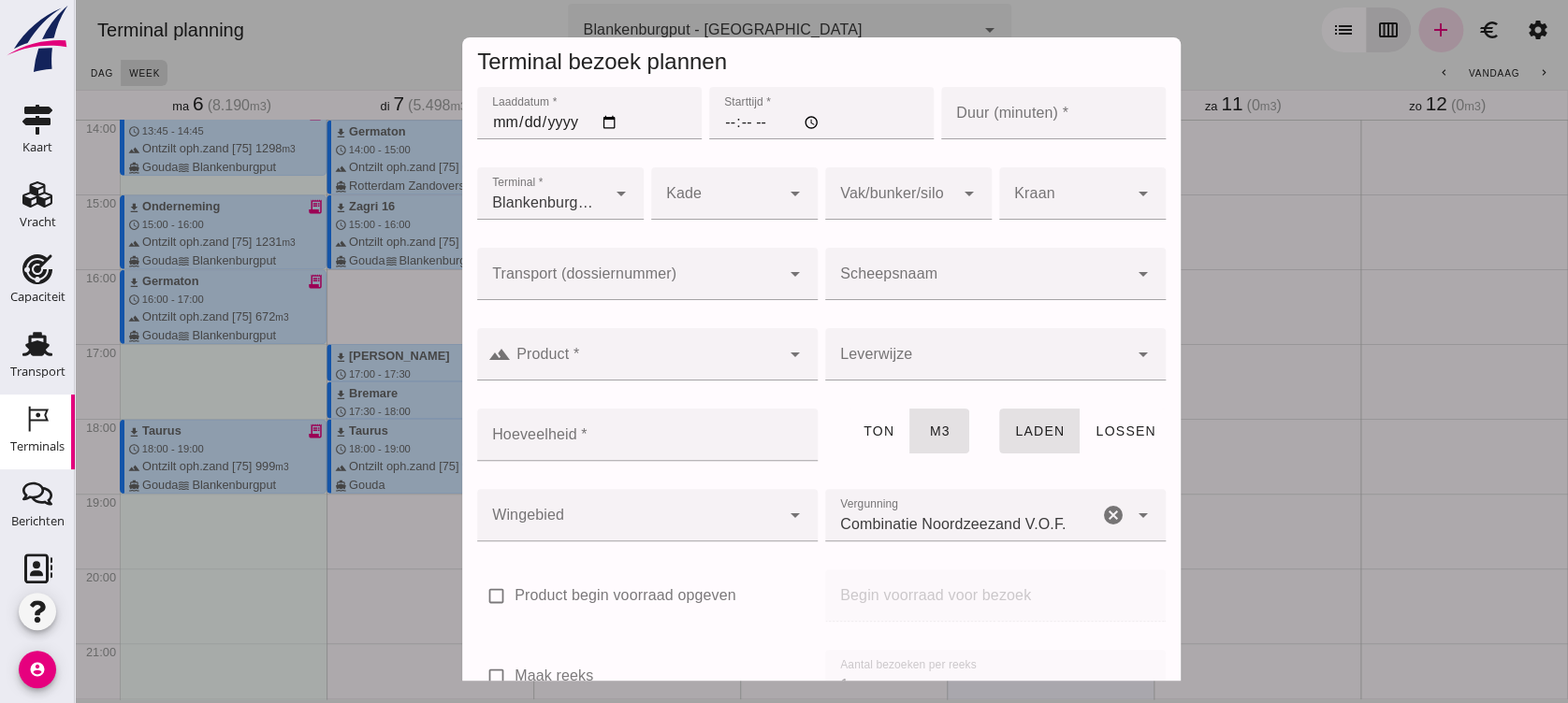
click at [1135, 30] on div "Terminal bezoek plannen Laaddatum * Laaddatum * Starttijd * Starttijd * Duur (m…" at bounding box center [821, 352] width 749 height 658
click at [1412, 90] on div at bounding box center [821, 351] width 1494 height 703
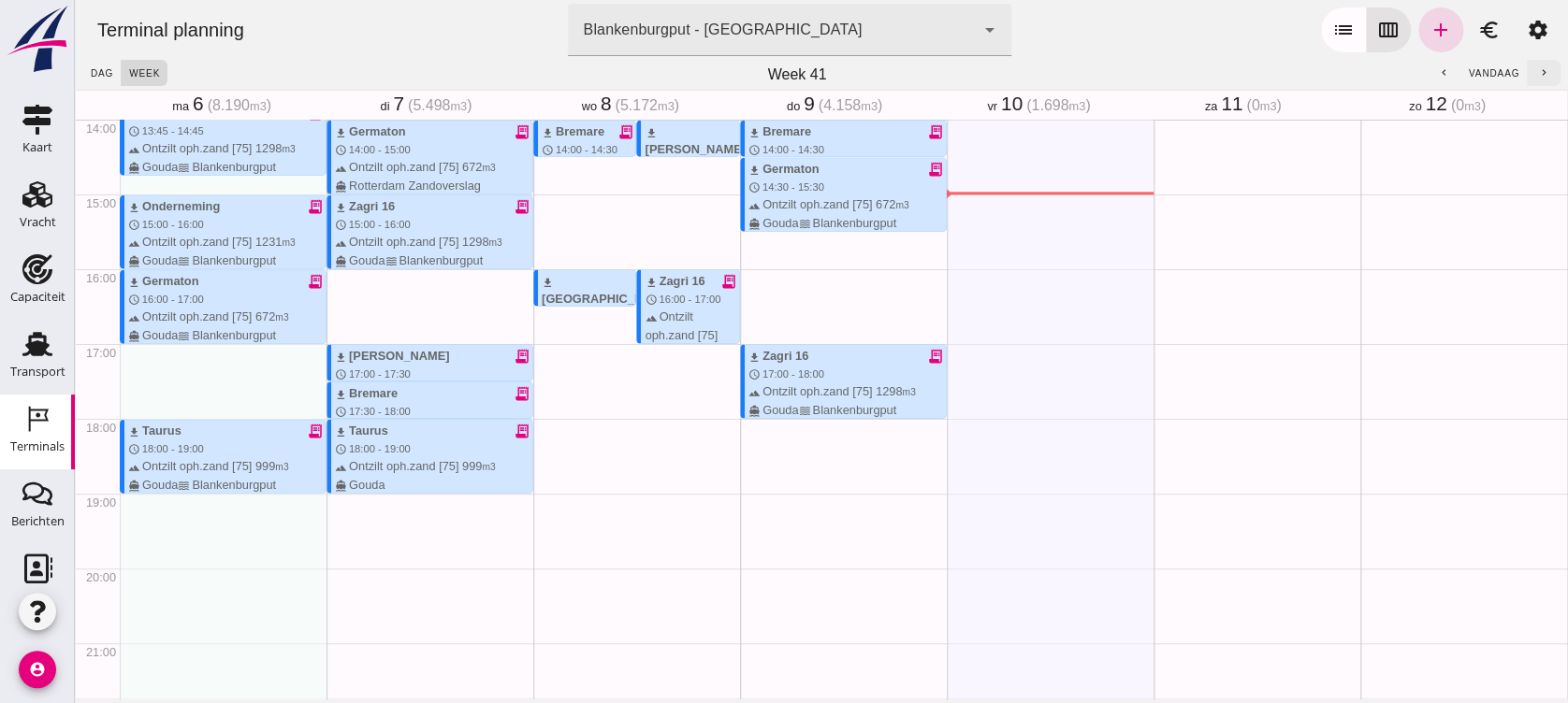
click at [1538, 67] on icon "chevron_right" at bounding box center [1544, 73] width 12 height 12
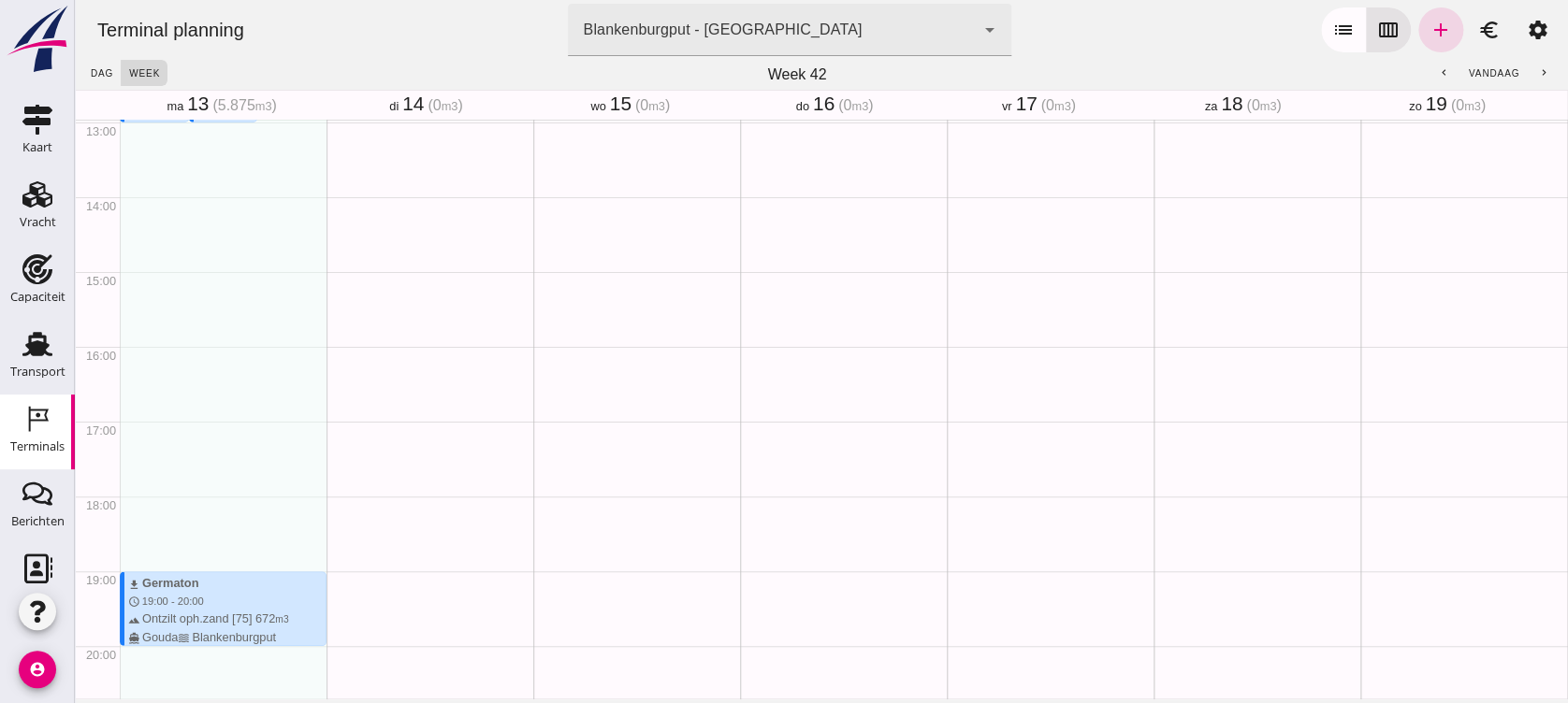
scroll to position [941, 0]
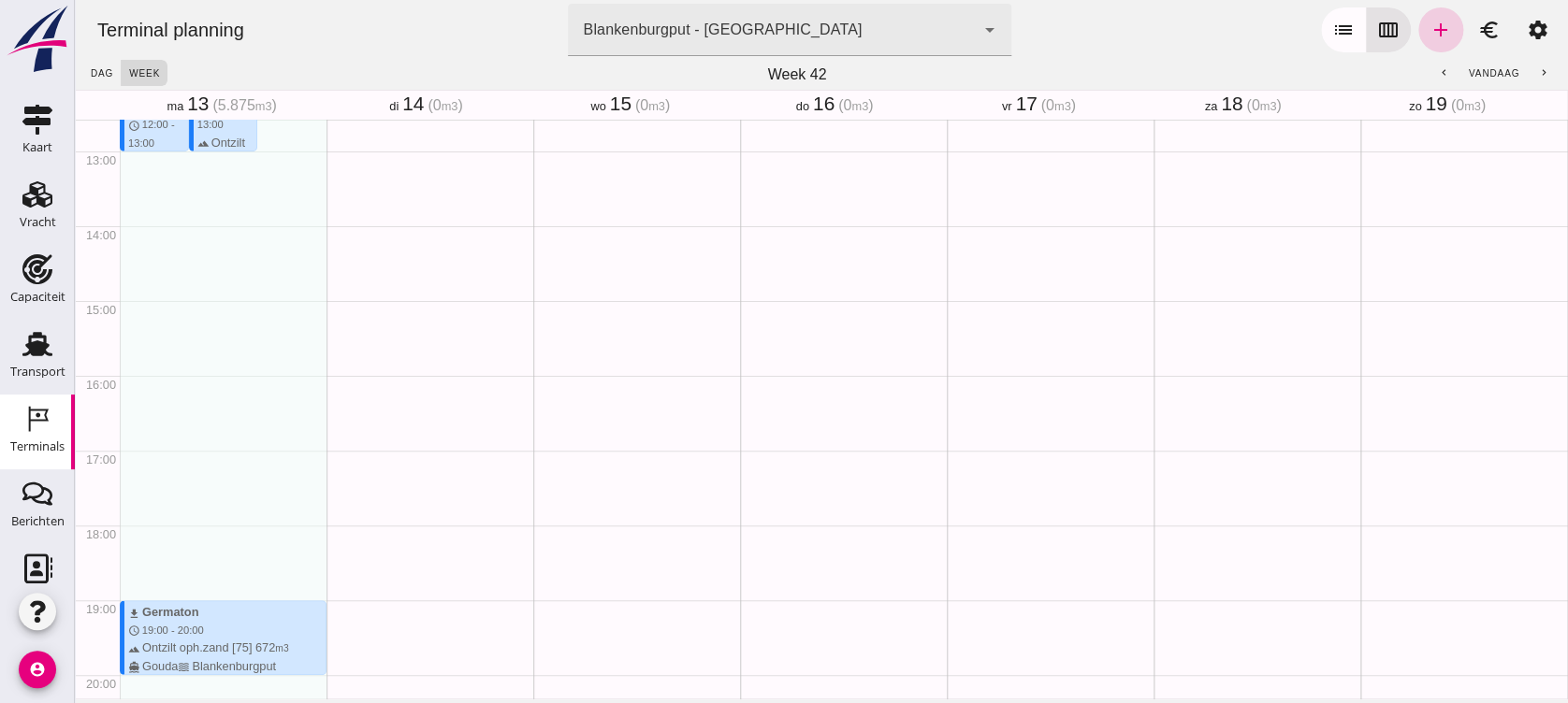
click at [1430, 26] on icon "add" at bounding box center [1441, 30] width 23 height 23
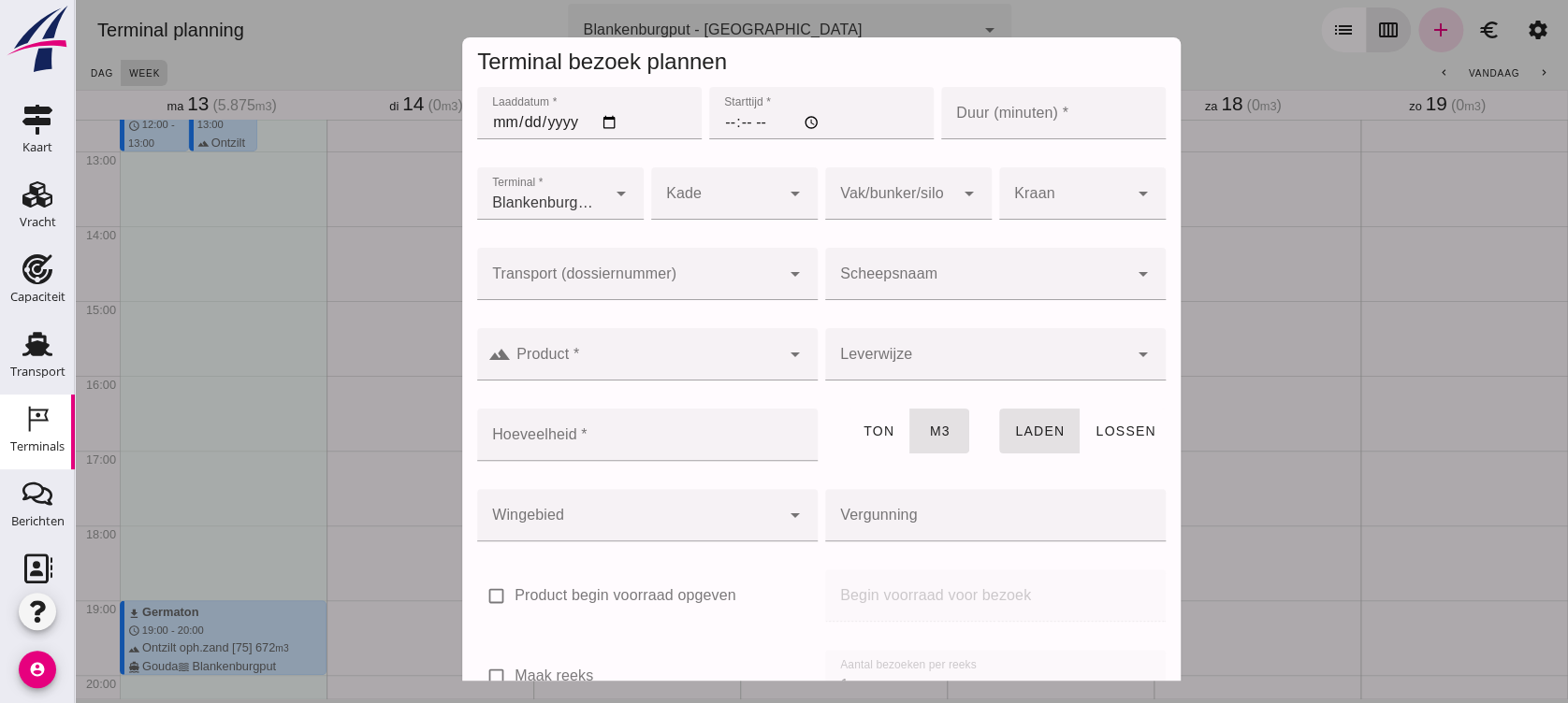
type input "Combinatie Noordzeezand V.O.F."
click at [590, 116] on input "Laaddatum *" at bounding box center [589, 113] width 224 height 53
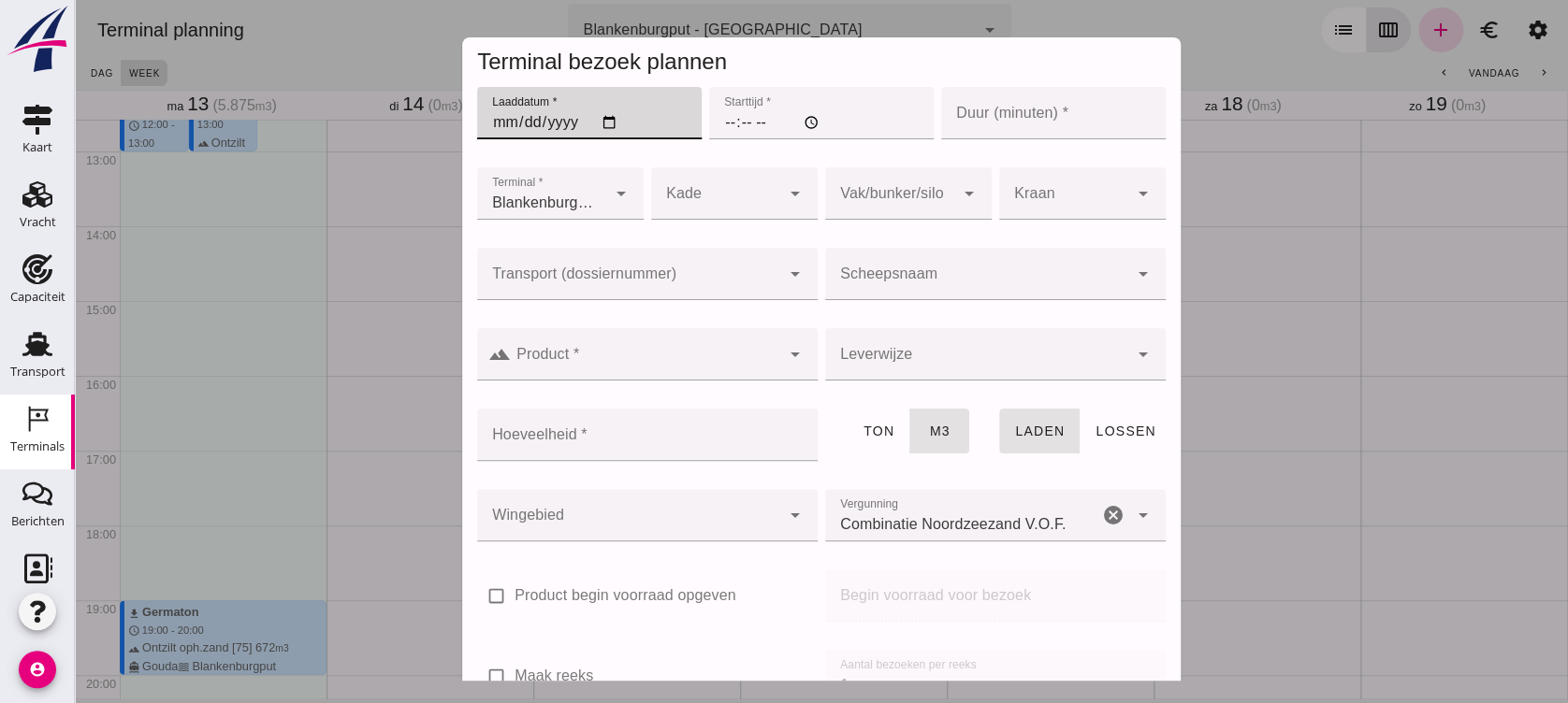
click at [602, 111] on input "Laaddatum *" at bounding box center [589, 113] width 224 height 53
click at [602, 112] on input "Laaddatum *" at bounding box center [589, 113] width 224 height 53
click at [603, 124] on input "Laaddatum *" at bounding box center [589, 113] width 224 height 53
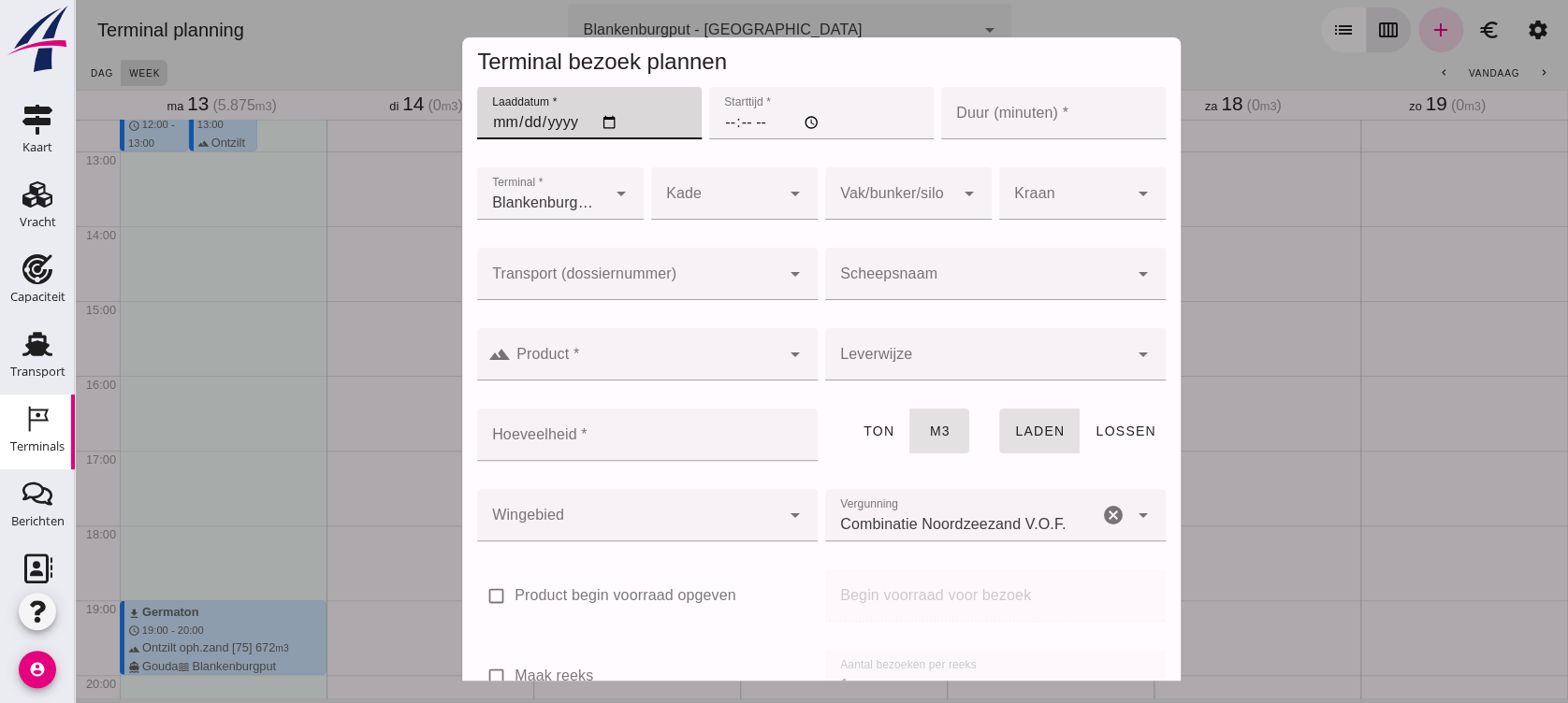
type input "[DATE]"
click at [709, 117] on input "Starttijd *" at bounding box center [821, 113] width 224 height 53
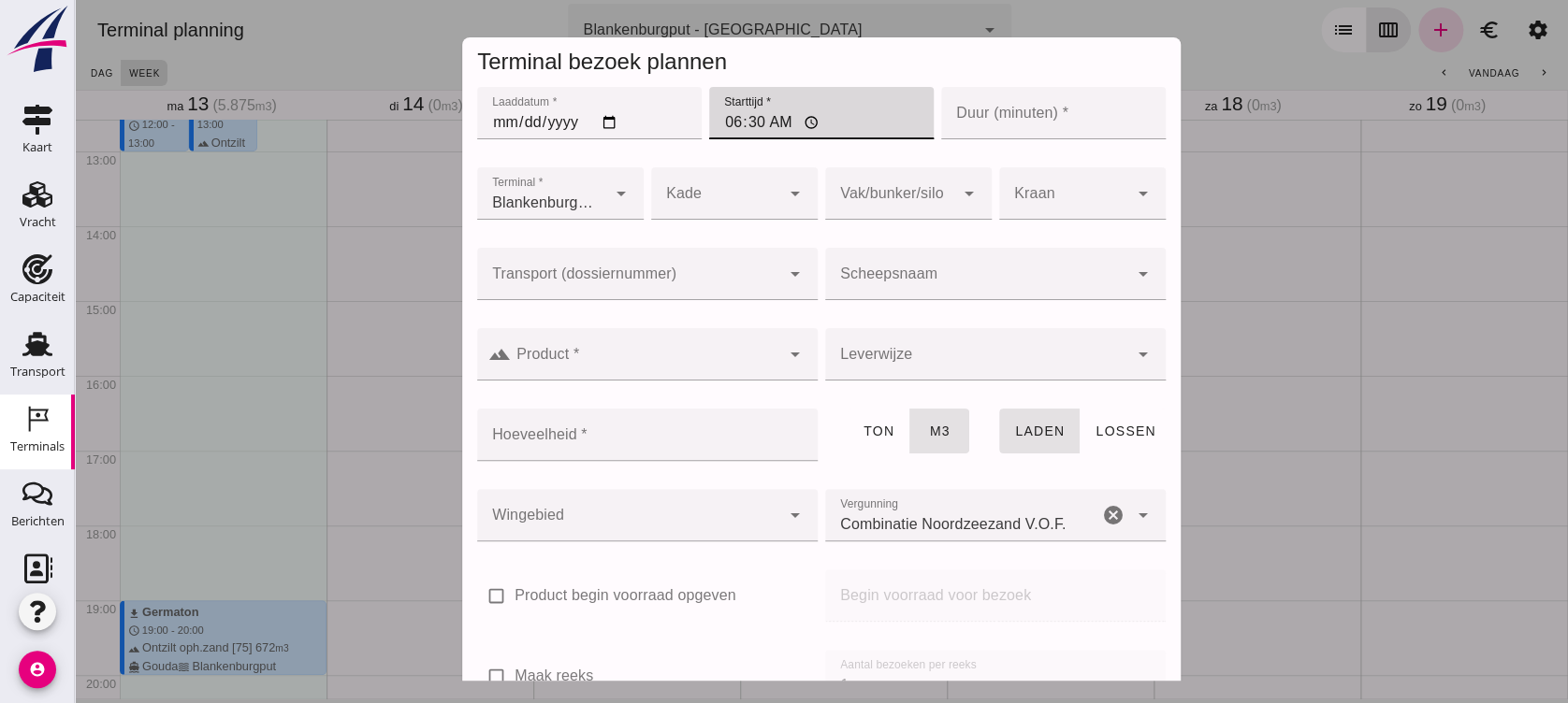
click at [709, 117] on input "06:30" at bounding box center [821, 113] width 224 height 53
type input "16:30"
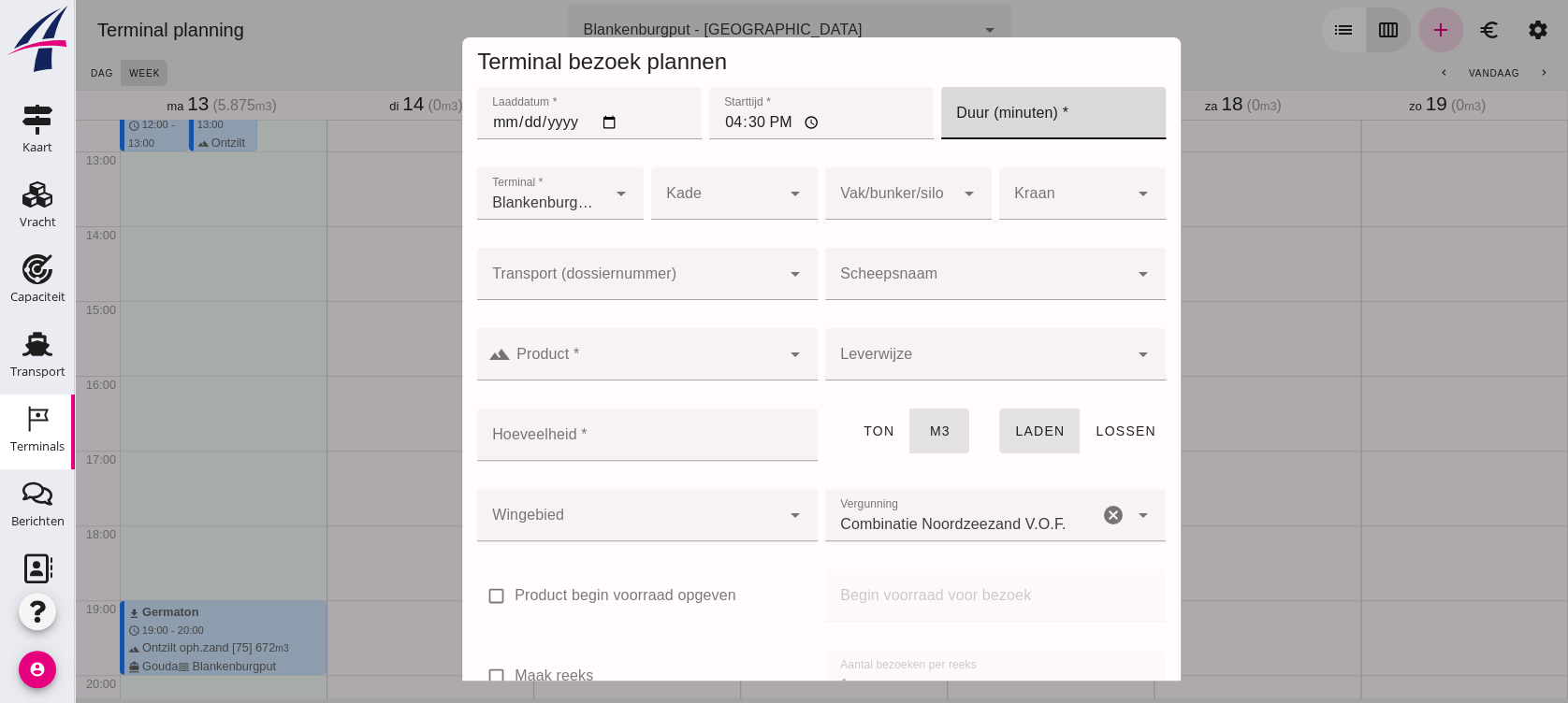
click at [1006, 91] on input "Duur (minuten) *" at bounding box center [1053, 113] width 224 height 53
type input "30"
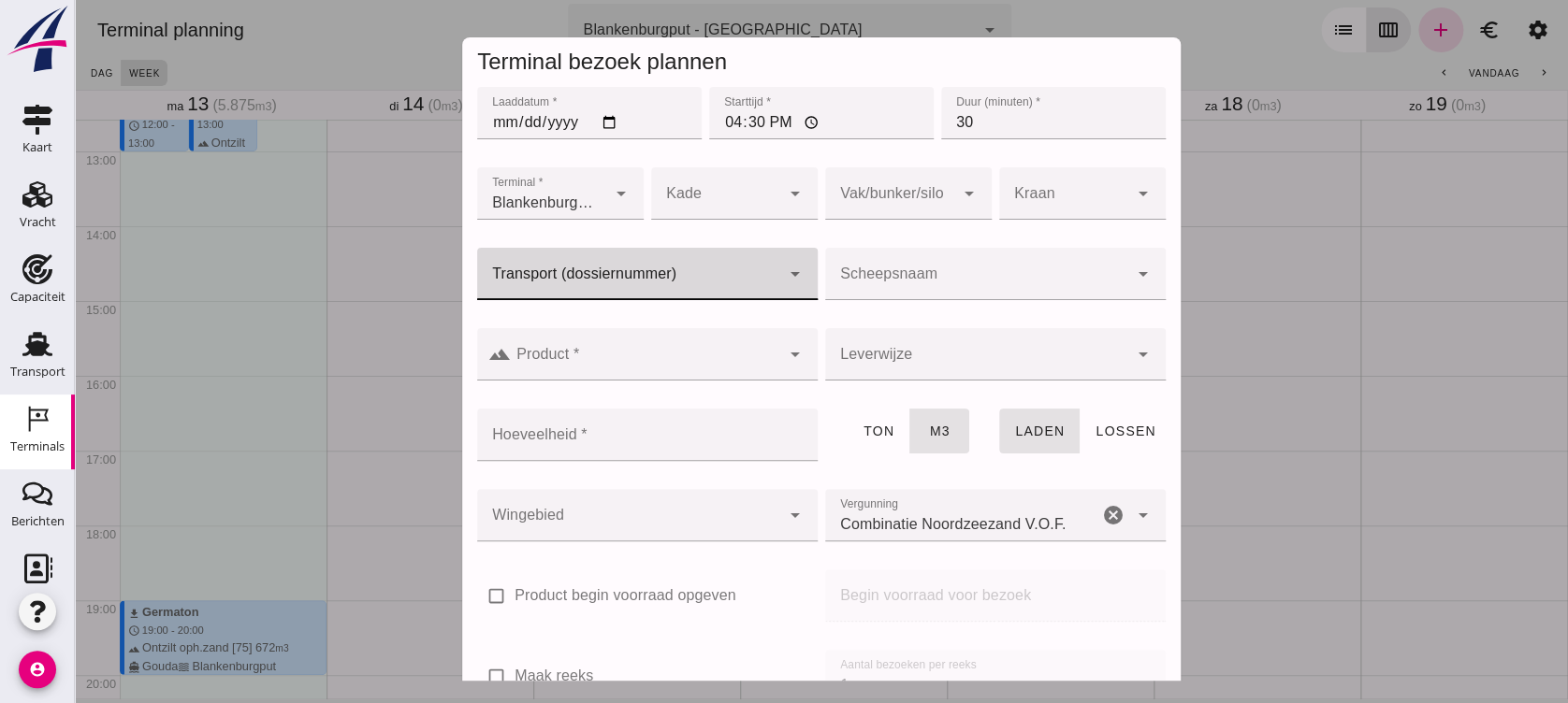
click at [696, 264] on div at bounding box center [629, 274] width 303 height 53
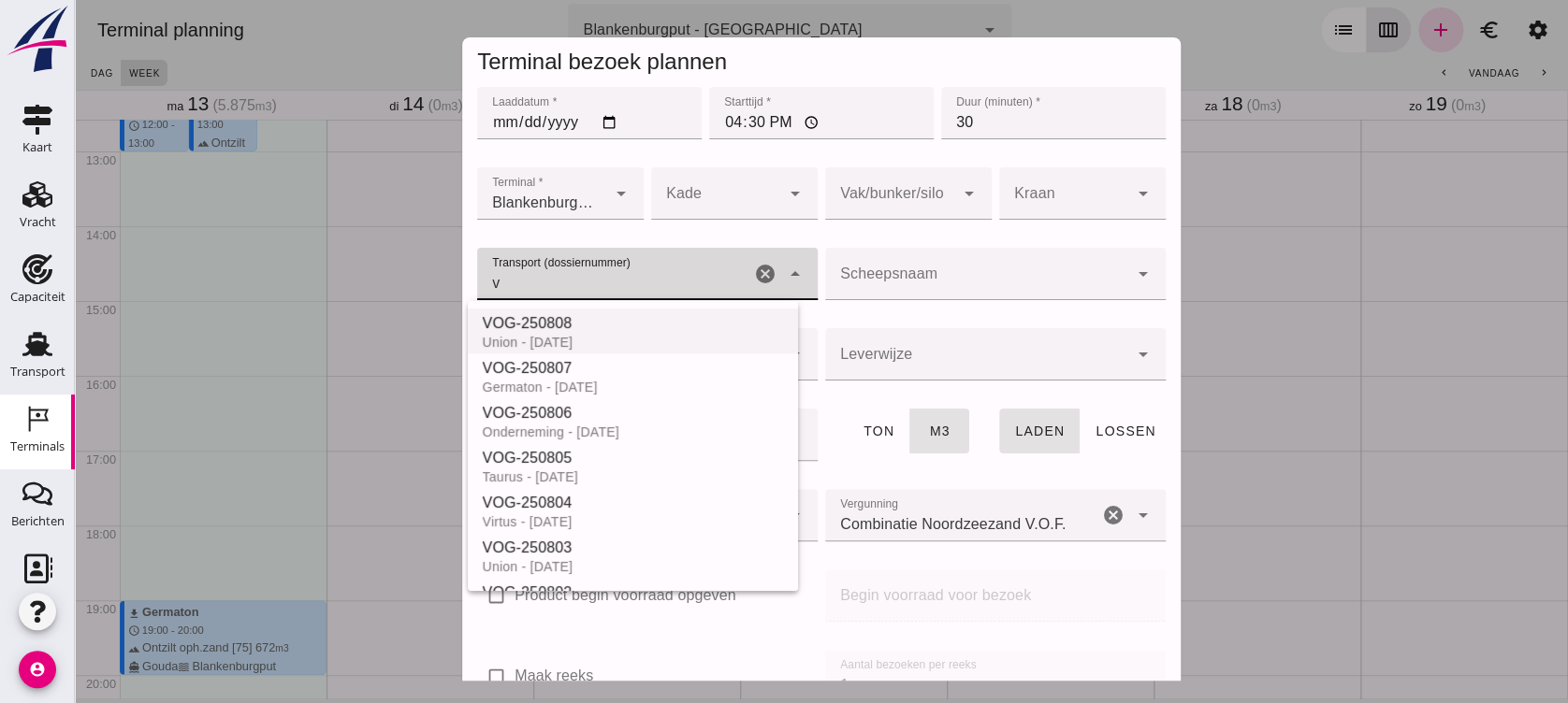
click at [686, 335] on div "Union - [DATE]" at bounding box center [634, 342] width 302 height 15
type input "VOG-250808"
type input "franco_on_board"
type input "480"
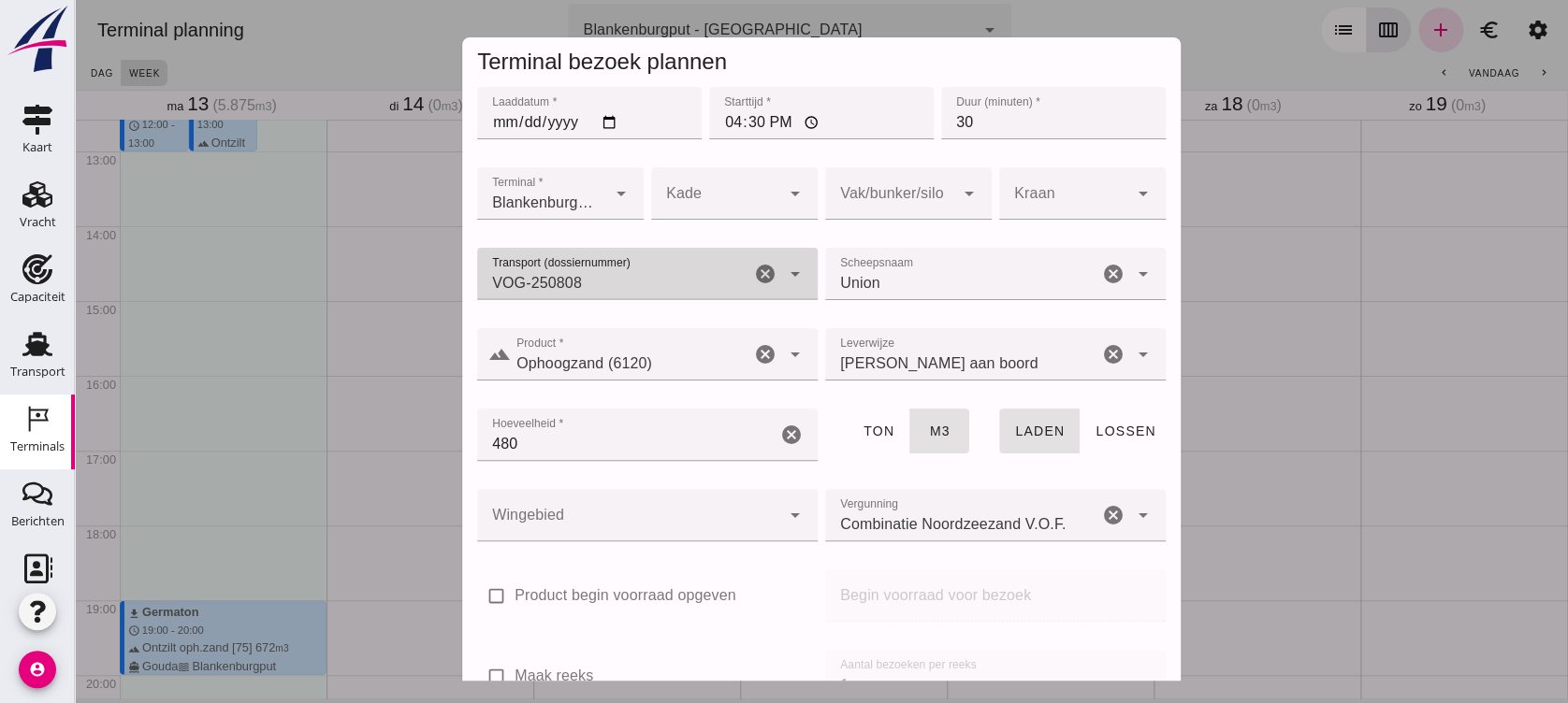
type input "VOG-250808"
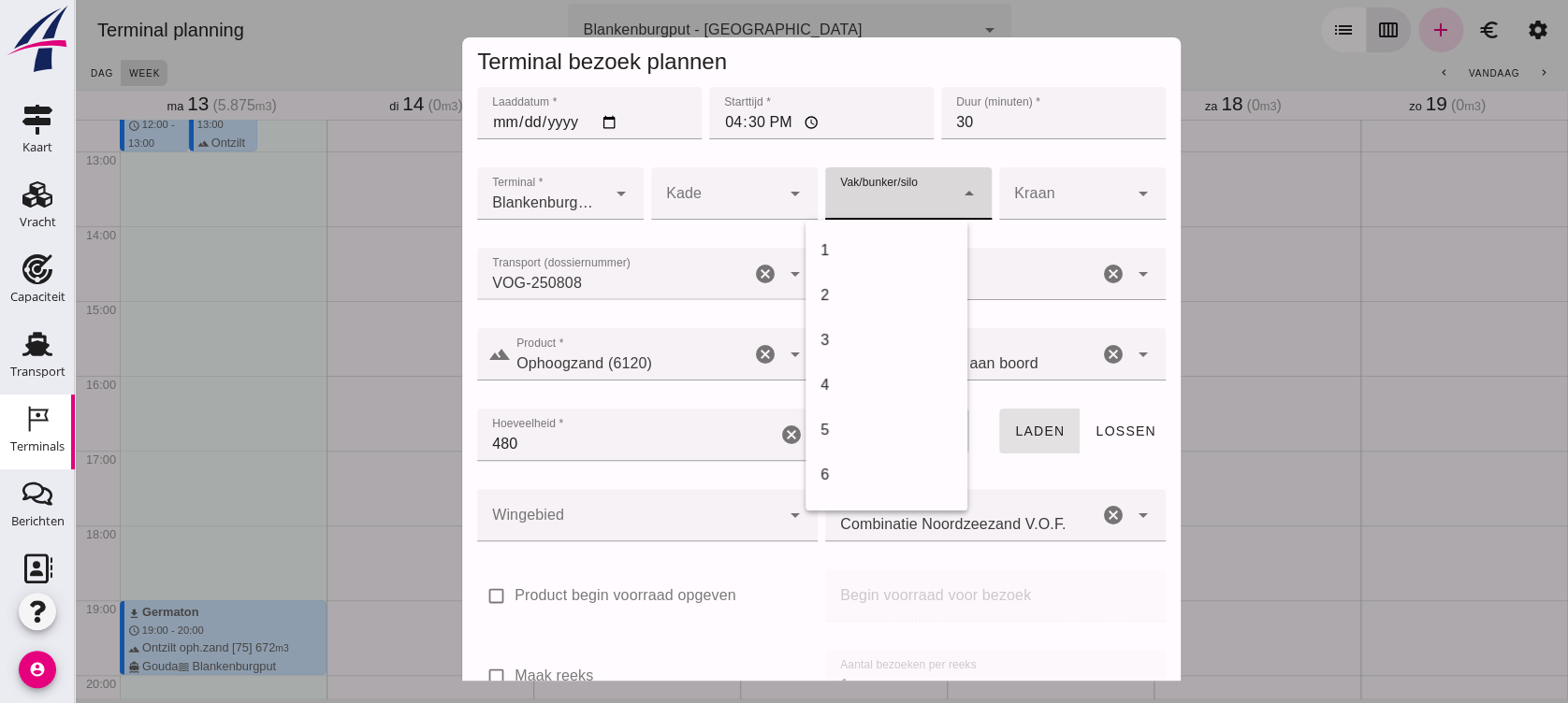
drag, startPoint x: 842, startPoint y: 185, endPoint x: 835, endPoint y: 256, distance: 71.3
click at [833, 197] on div at bounding box center [890, 193] width 129 height 53
click at [883, 209] on div at bounding box center [890, 193] width 129 height 53
click at [849, 245] on div "18" at bounding box center [886, 251] width 132 height 23
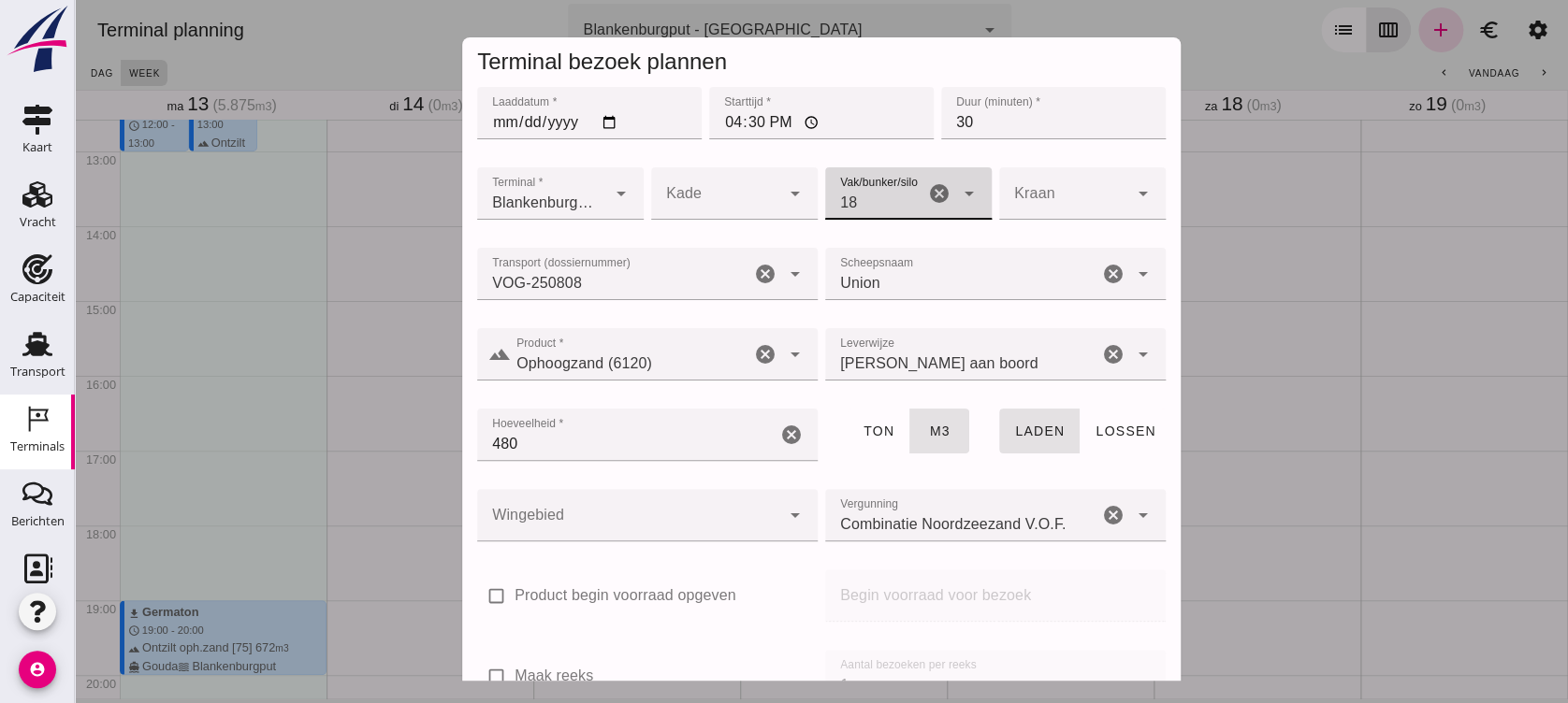
type input "366"
click at [638, 524] on div at bounding box center [629, 515] width 303 height 53
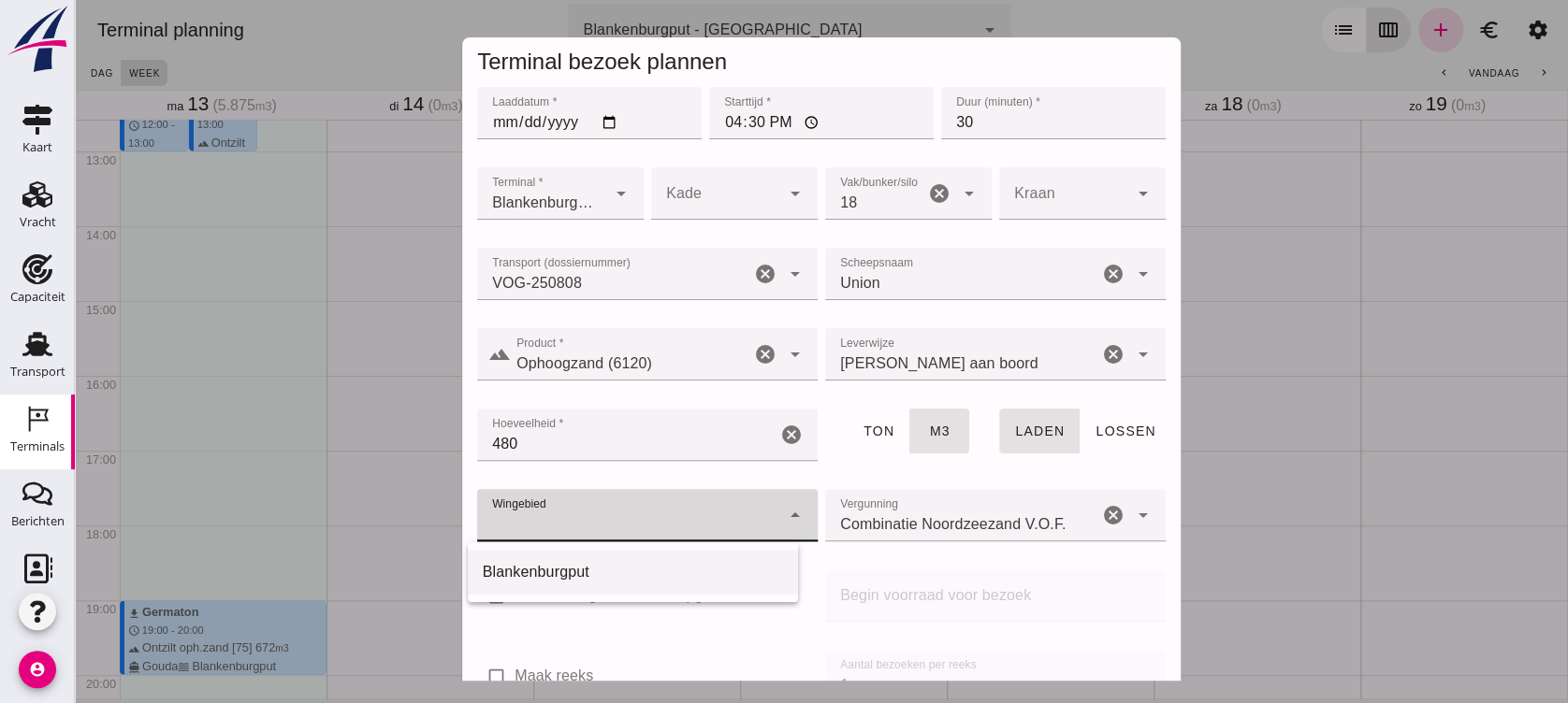
click at [593, 568] on div "Blankenburgput" at bounding box center [634, 572] width 302 height 23
type input "333"
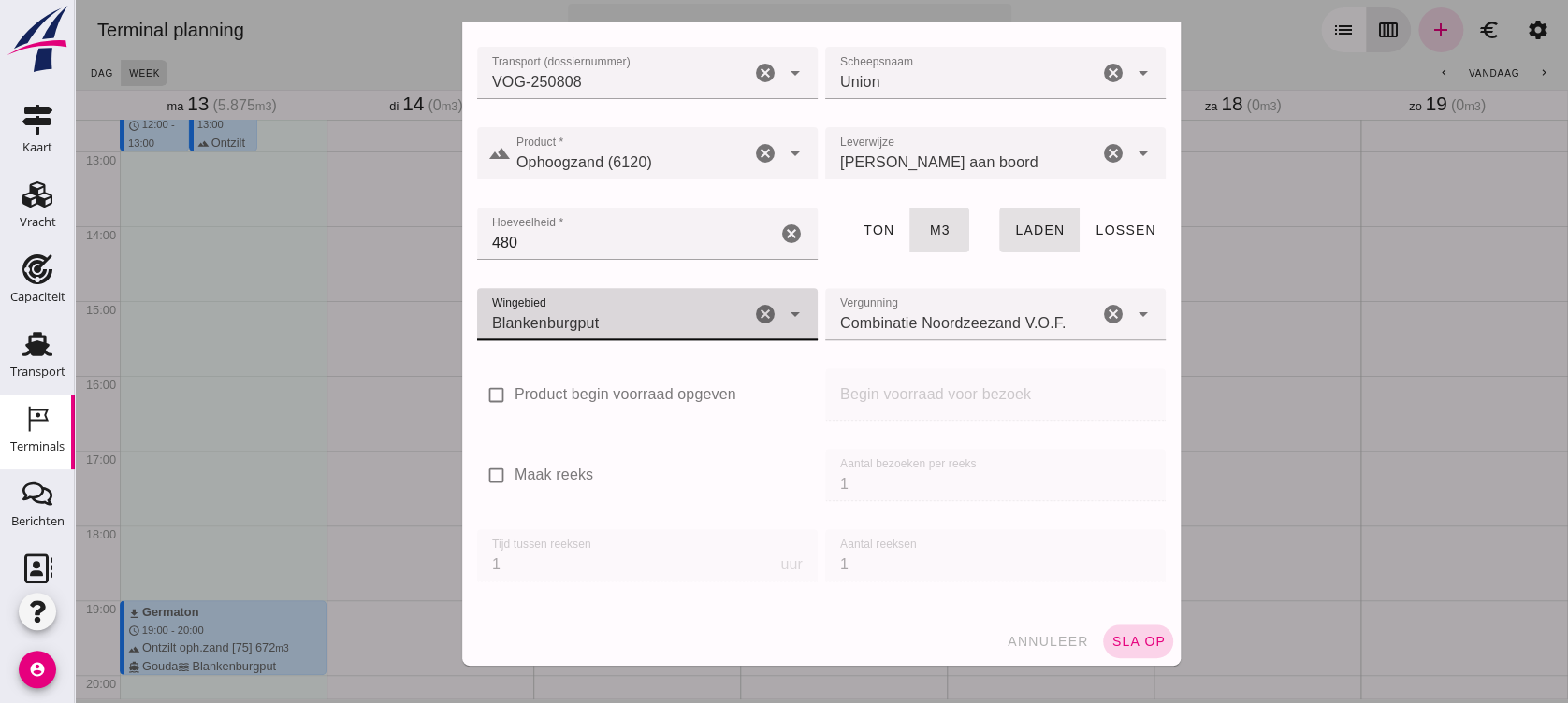
click at [1111, 644] on span "sla op" at bounding box center [1139, 642] width 56 height 15
